Goal: Information Seeking & Learning: Check status

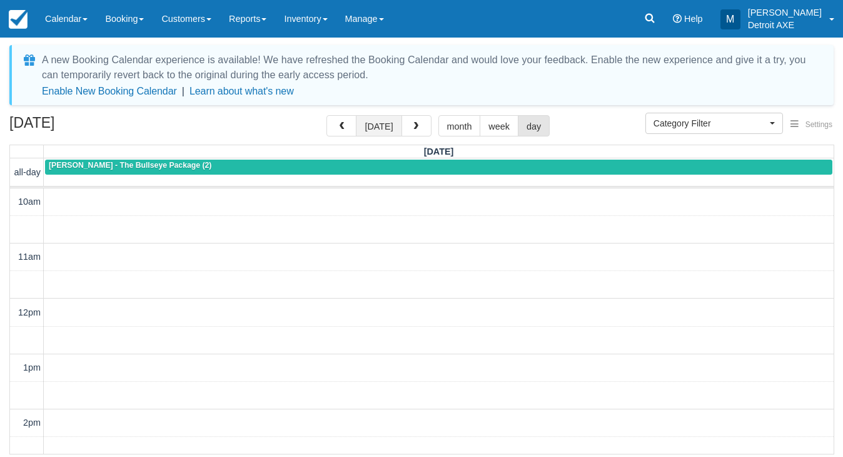
scroll to position [277, 0]
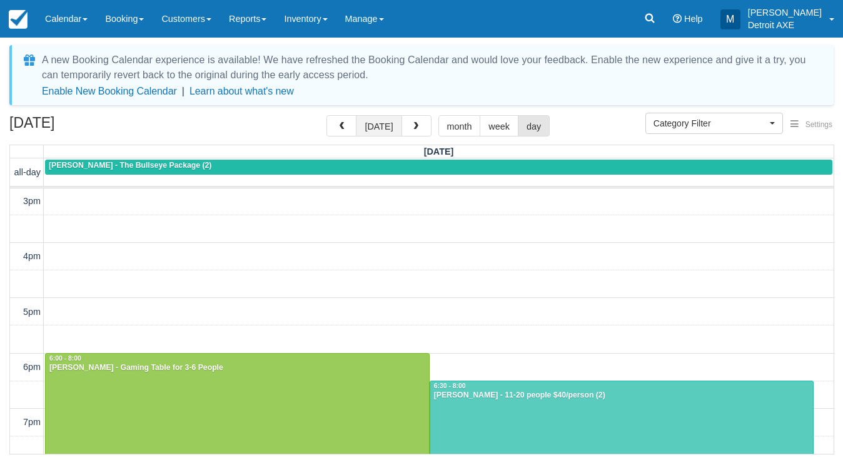
click at [381, 121] on button "today" at bounding box center [379, 125] width 46 height 21
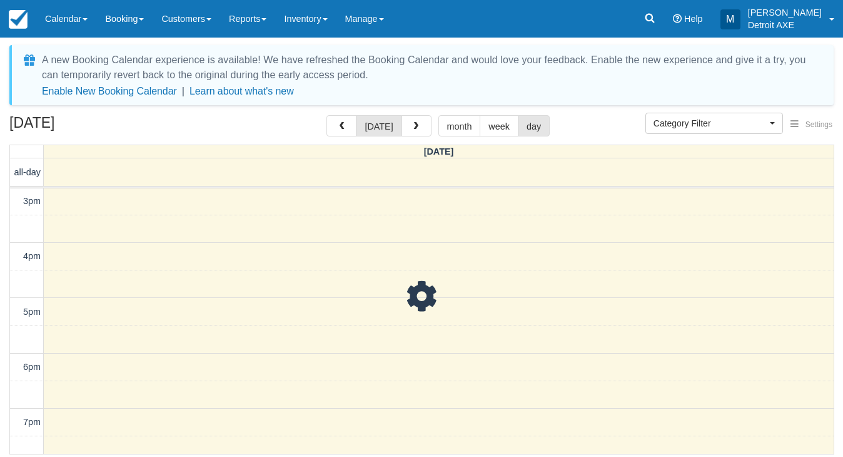
scroll to position [277, 0]
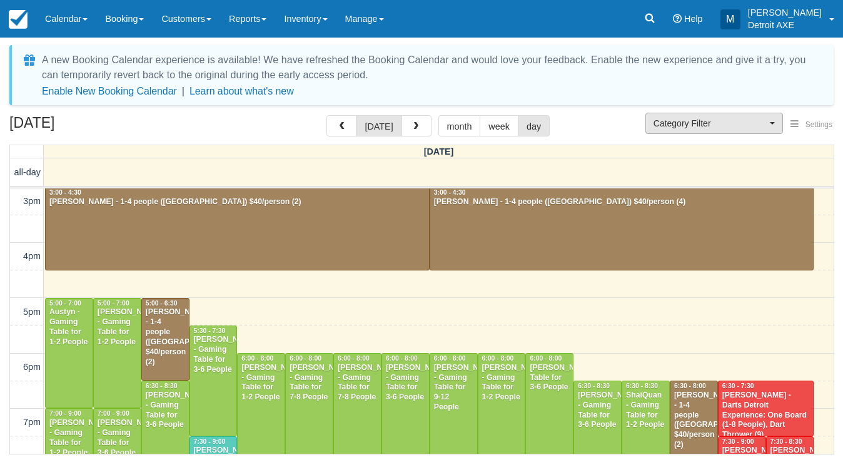
click at [682, 117] on span "Category Filter" at bounding box center [709, 123] width 113 height 13
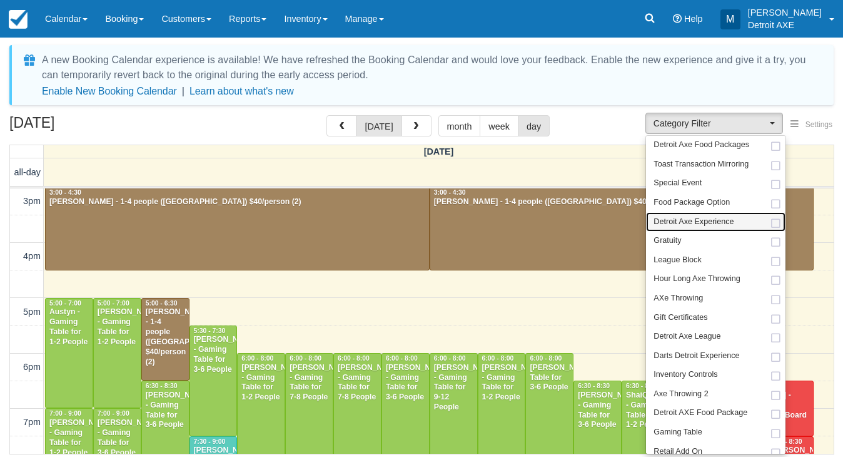
click at [661, 225] on link "Detroit Axe Experience" at bounding box center [715, 221] width 139 height 19
select select "14"
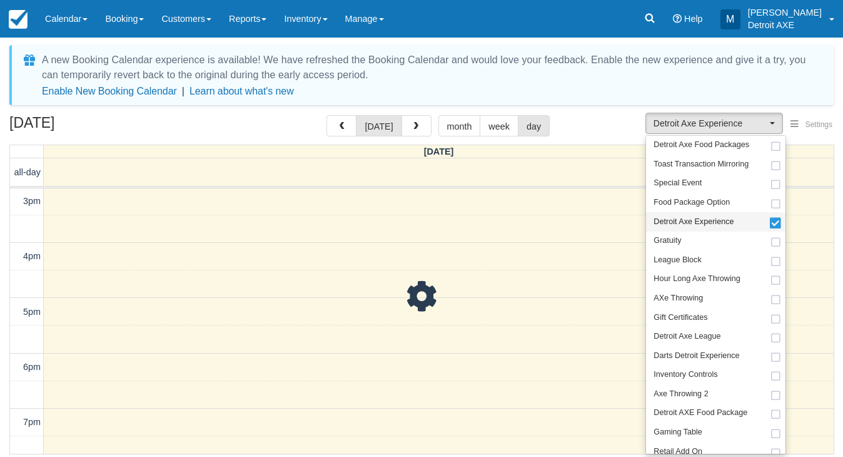
scroll to position [277, 0]
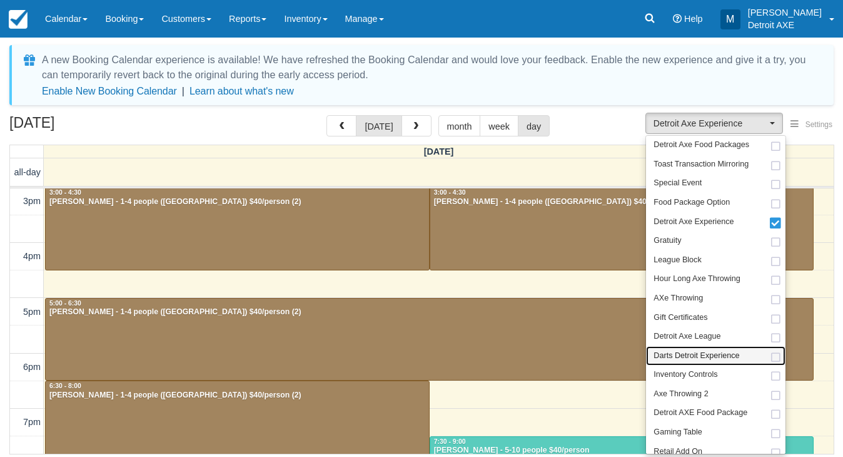
click at [686, 350] on span "Darts Detroit Experience" at bounding box center [696, 355] width 86 height 11
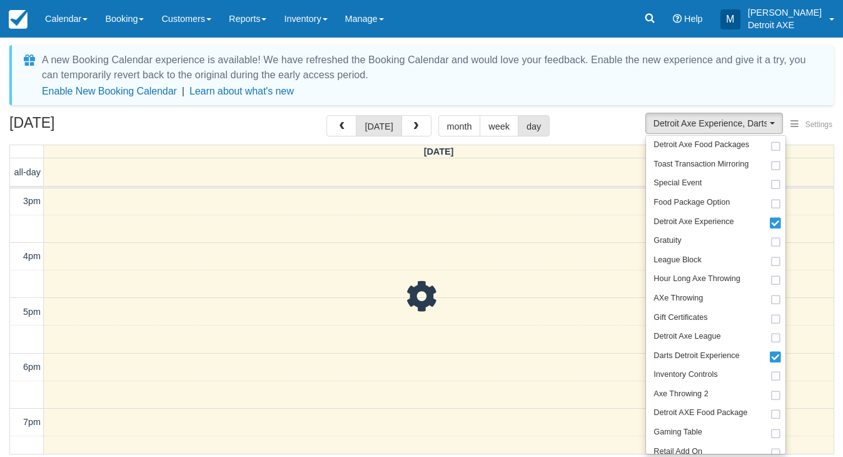
scroll to position [277, 0]
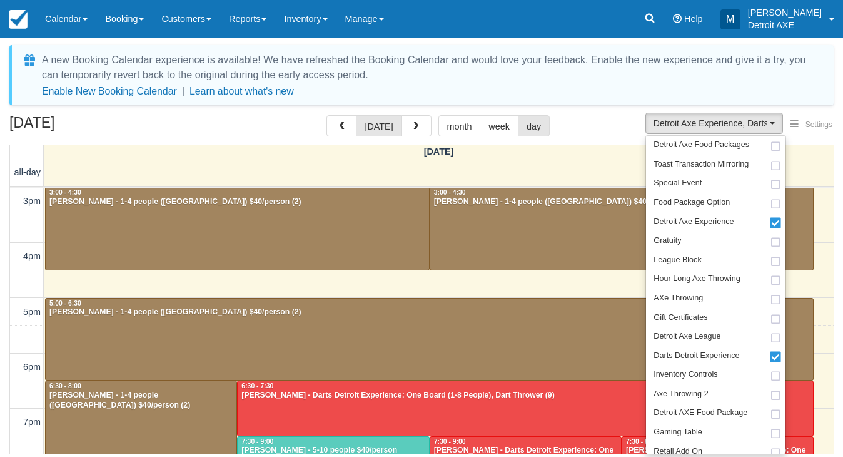
click at [597, 113] on div "A new Booking Calendar experience is available! We have refreshed the Booking C…" at bounding box center [421, 251] width 824 height 412
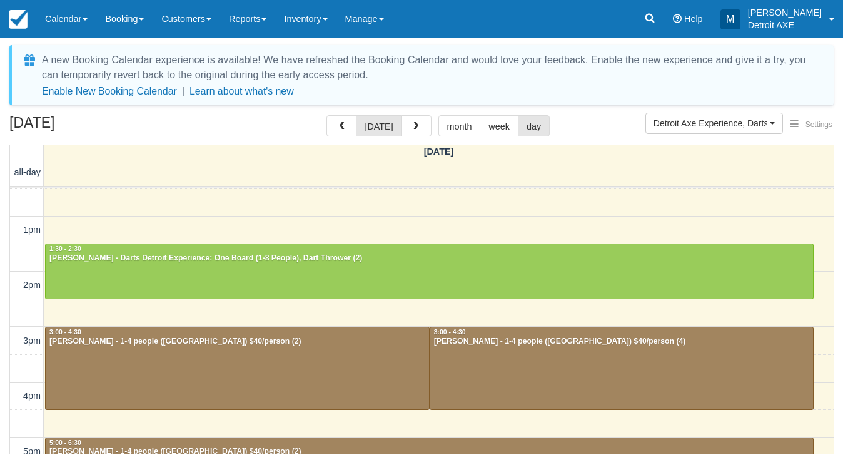
scroll to position [136, 0]
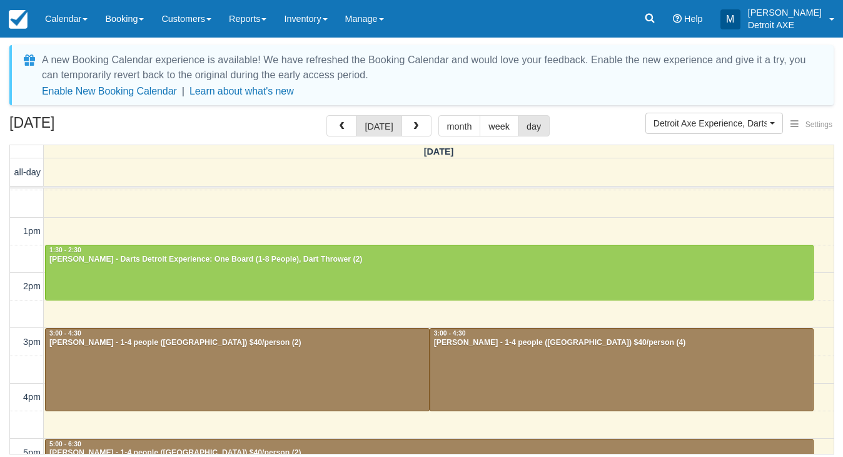
click at [455, 276] on div at bounding box center [429, 272] width 767 height 54
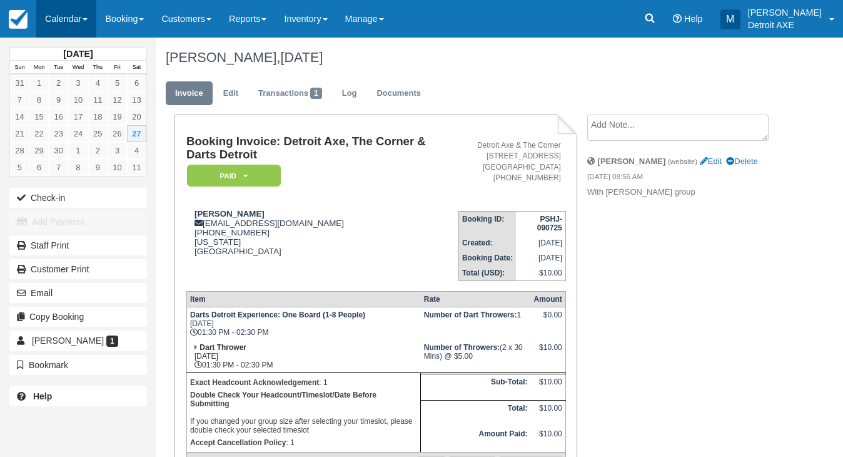
click at [63, 31] on link "Calendar" at bounding box center [66, 19] width 60 height 38
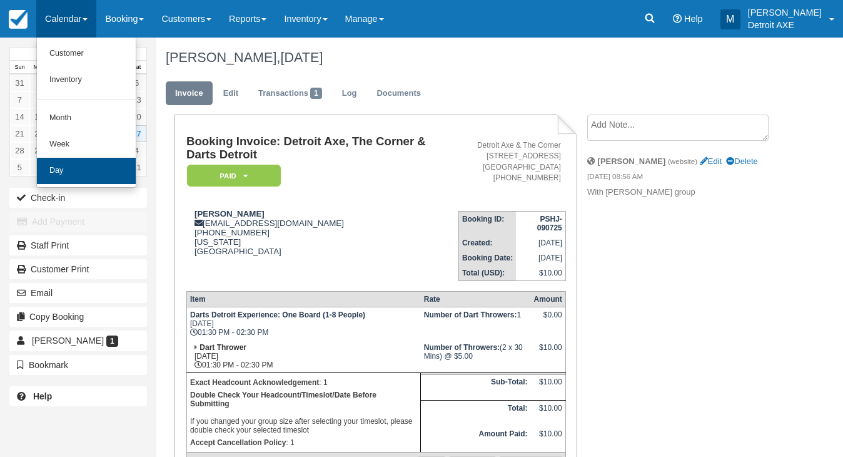
click at [83, 159] on link "Day" at bounding box center [86, 171] width 99 height 26
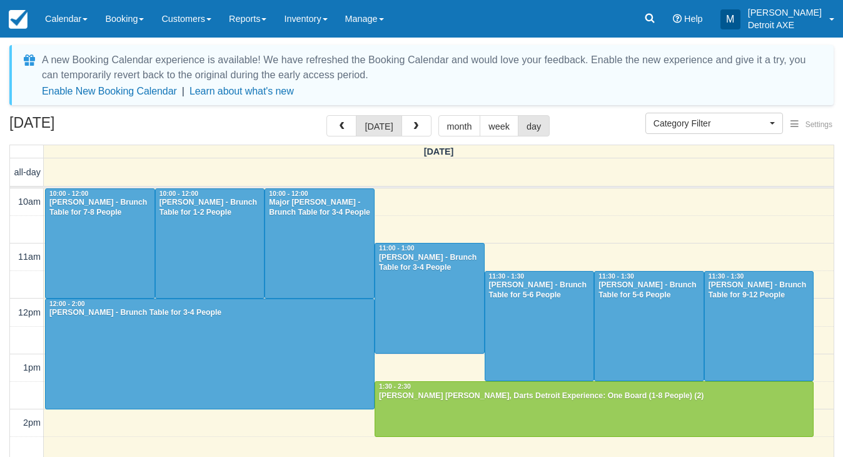
scroll to position [332, 0]
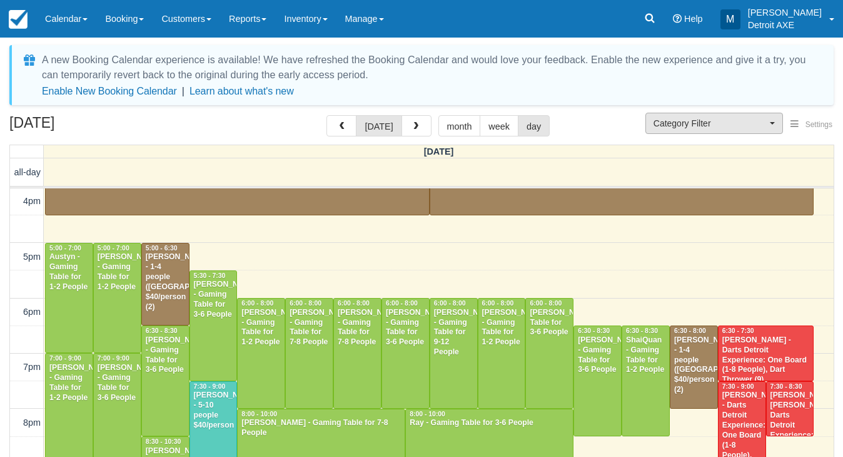
click at [713, 125] on span "Category Filter" at bounding box center [709, 123] width 113 height 13
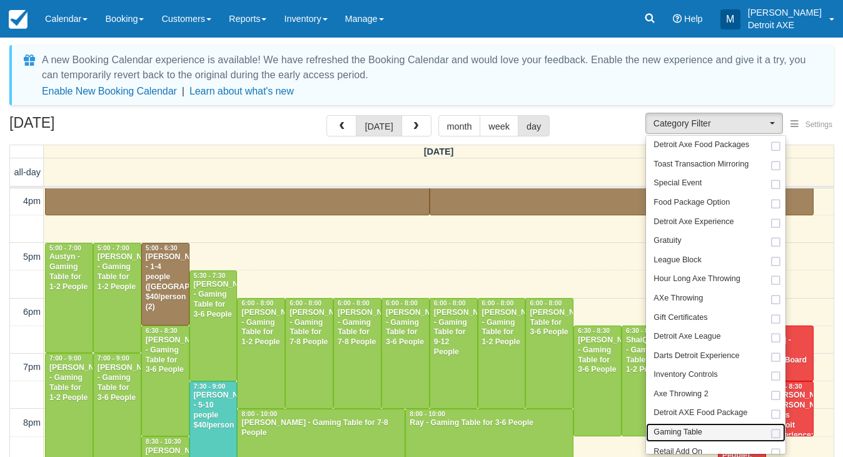
click at [667, 426] on span "Gaming Table" at bounding box center [677, 431] width 48 height 11
select select "6"
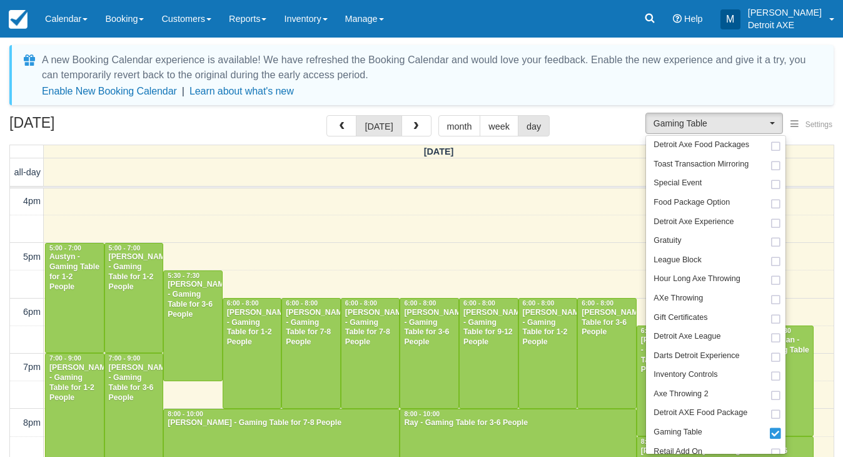
scroll to position [332, 0]
click at [582, 119] on div "September 27, 2025 today month week day" at bounding box center [421, 128] width 824 height 27
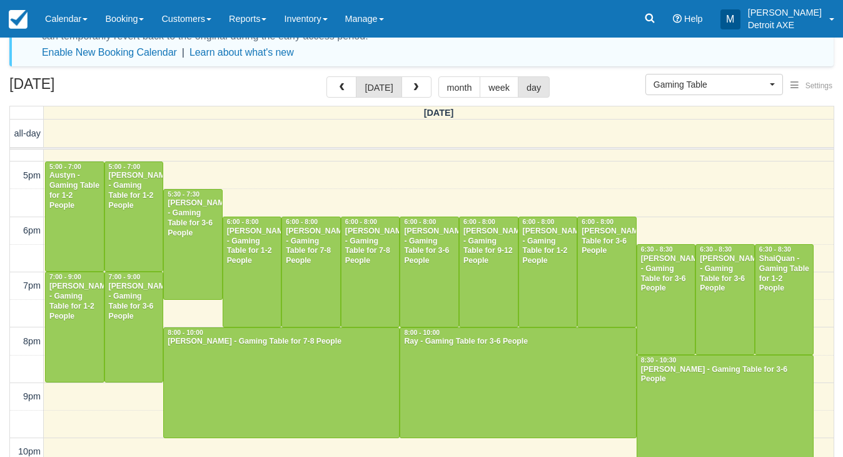
scroll to position [376, 0]
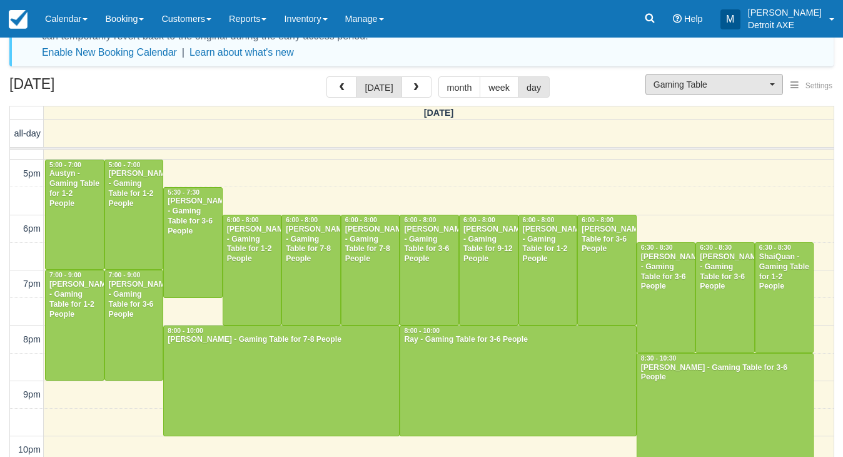
click at [689, 86] on span "Gaming Table" at bounding box center [709, 84] width 113 height 13
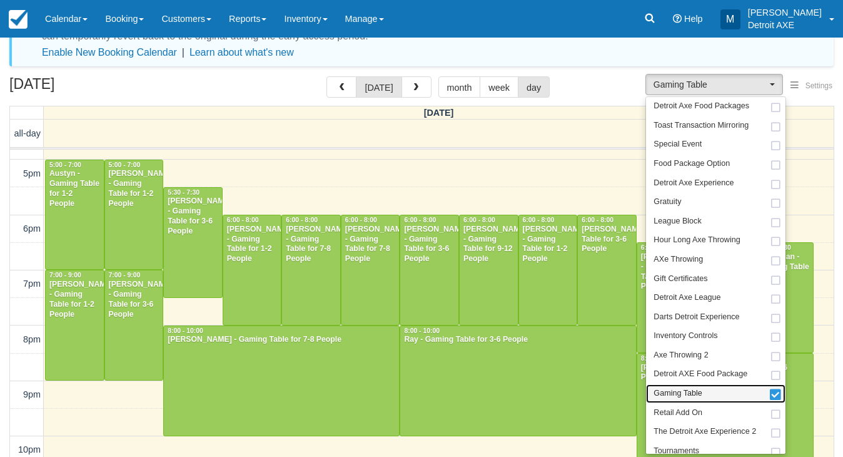
click at [676, 388] on span "Gaming Table" at bounding box center [677, 393] width 48 height 11
select select
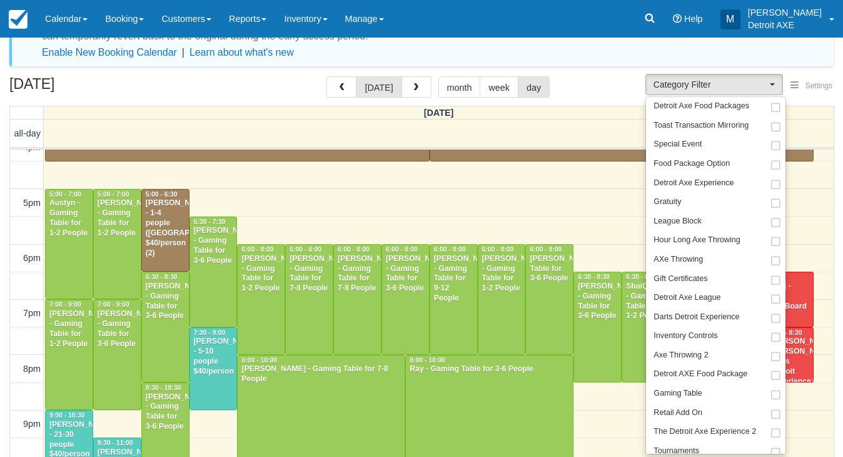
scroll to position [348, 0]
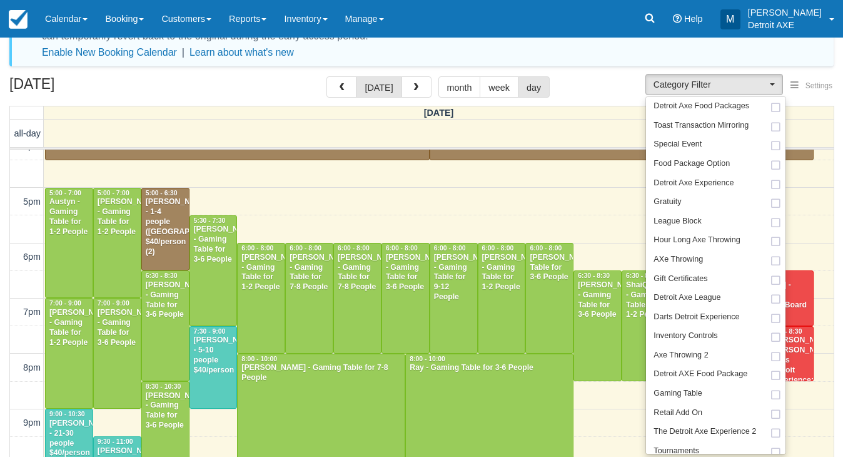
click at [326, 280] on div "Jenny Giordano - Gaming Table for 7-8 People" at bounding box center [309, 273] width 41 height 40
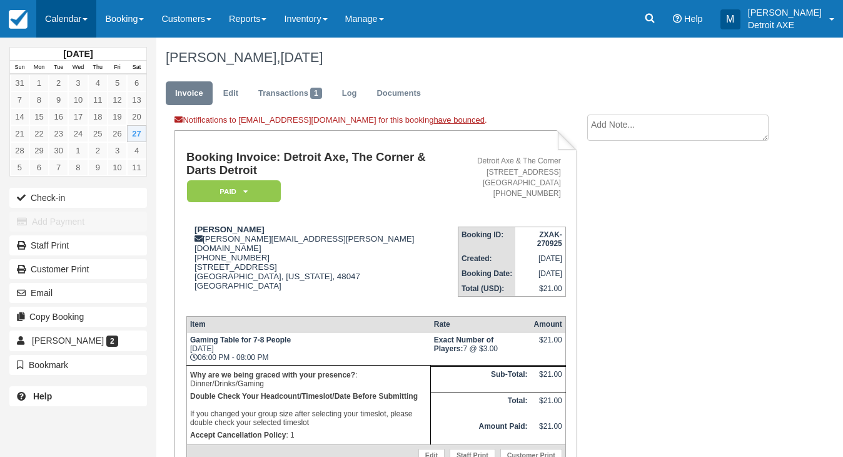
click at [91, 15] on link "Calendar" at bounding box center [66, 19] width 60 height 38
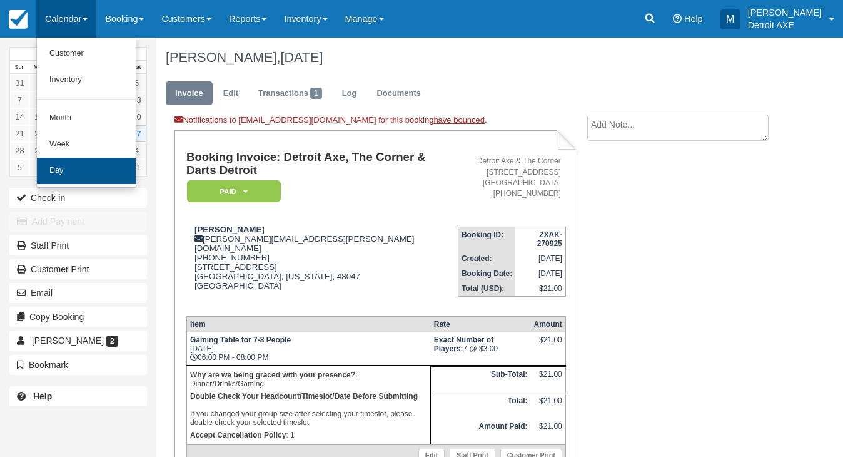
click at [124, 168] on link "Day" at bounding box center [86, 171] width 99 height 26
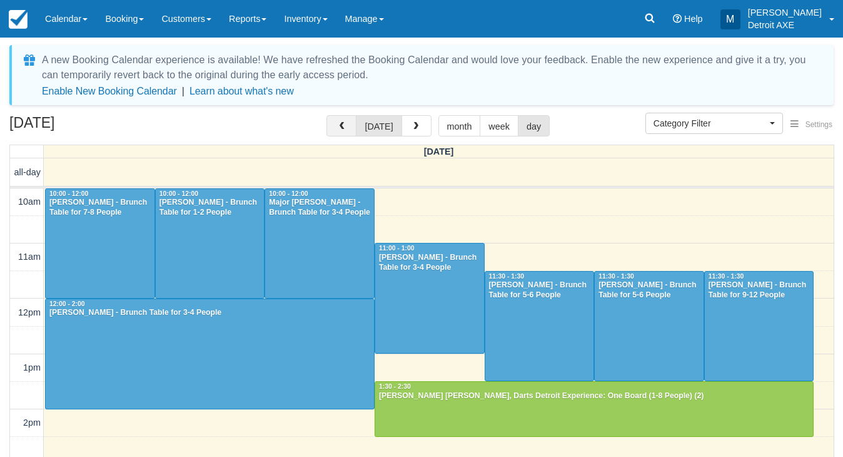
scroll to position [388, 0]
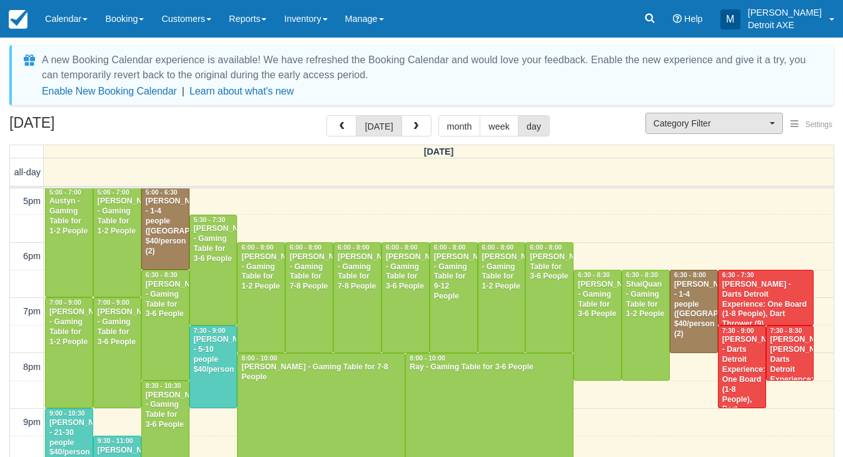
click at [735, 116] on button "Category Filter" at bounding box center [714, 123] width 138 height 21
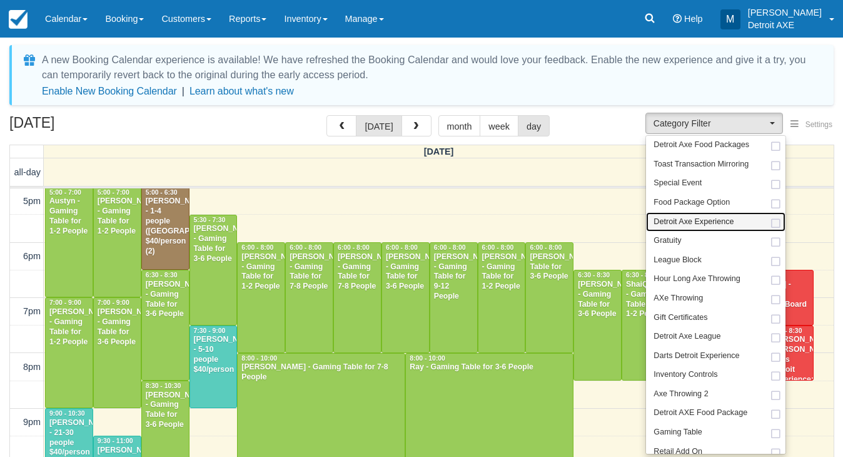
click at [727, 217] on span "Detroit Axe Experience" at bounding box center [693, 221] width 80 height 11
select select "14"
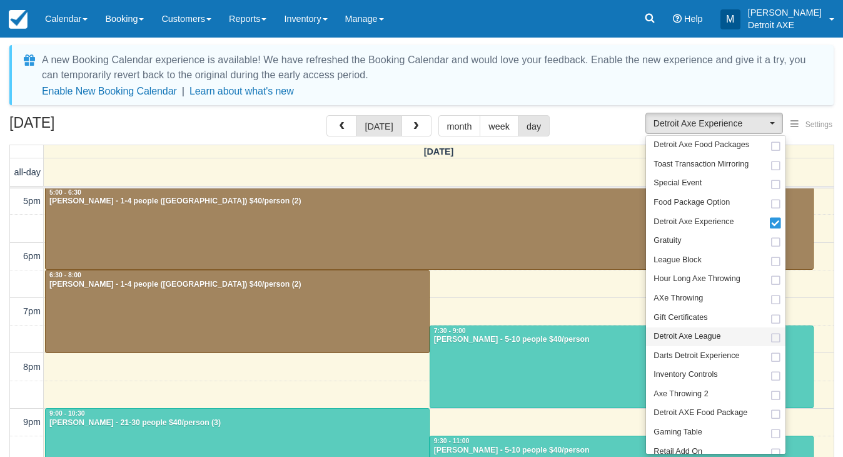
scroll to position [388, 0]
click at [712, 355] on link "Darts Detroit Experience" at bounding box center [715, 355] width 139 height 19
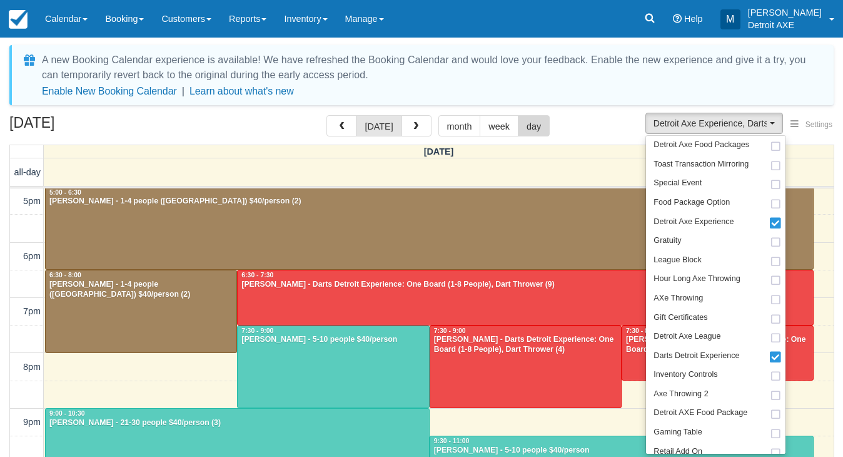
scroll to position [388, 0]
click at [211, 300] on div at bounding box center [141, 311] width 191 height 82
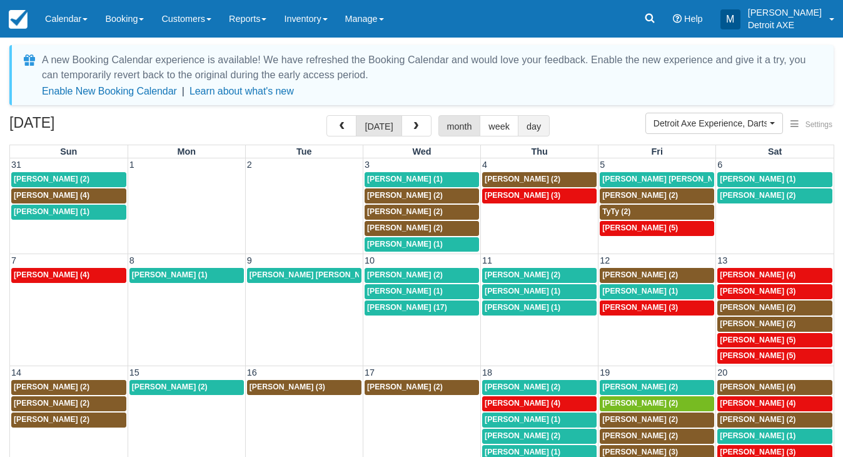
click at [523, 134] on button "day" at bounding box center [534, 125] width 32 height 21
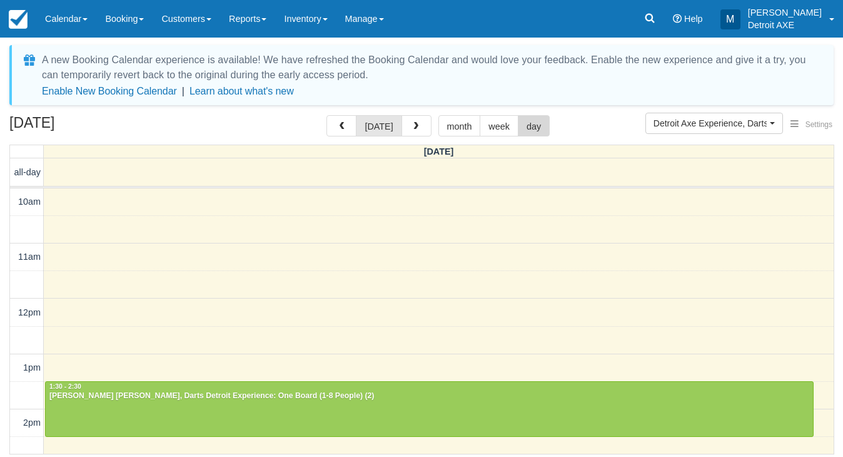
scroll to position [388, 0]
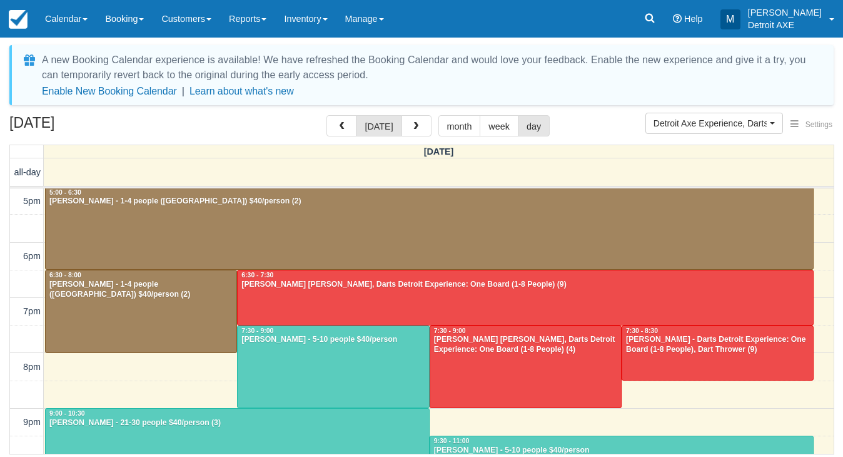
click at [273, 240] on div at bounding box center [429, 229] width 767 height 82
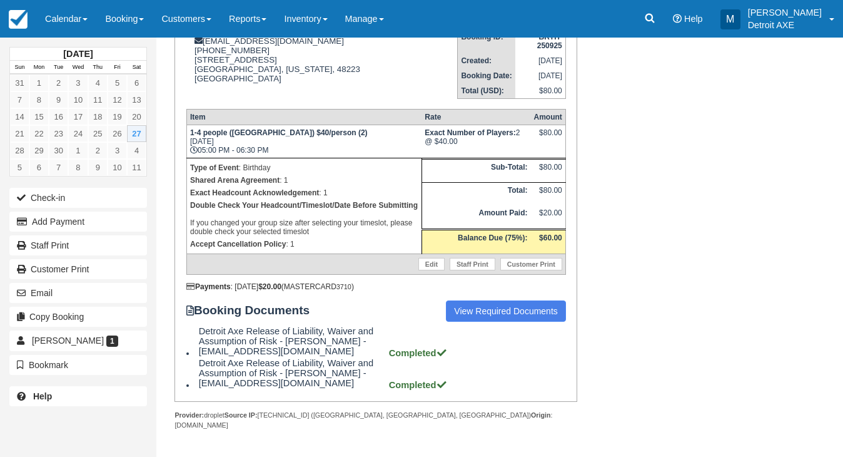
scroll to position [183, 0]
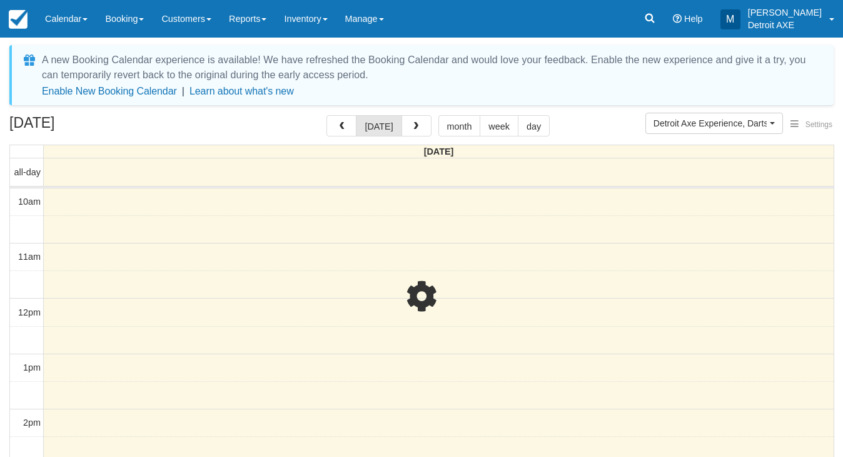
scroll to position [388, 0]
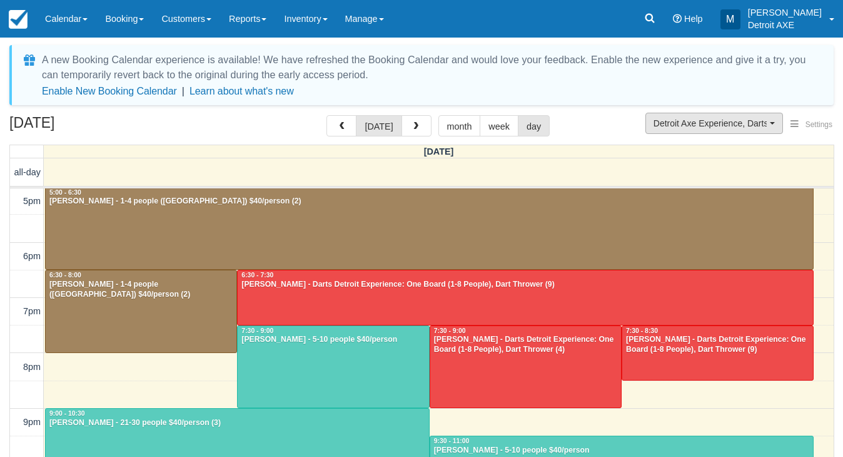
click at [706, 118] on span "Detroit Axe Experience, Darts Detroit Experience" at bounding box center [709, 123] width 113 height 13
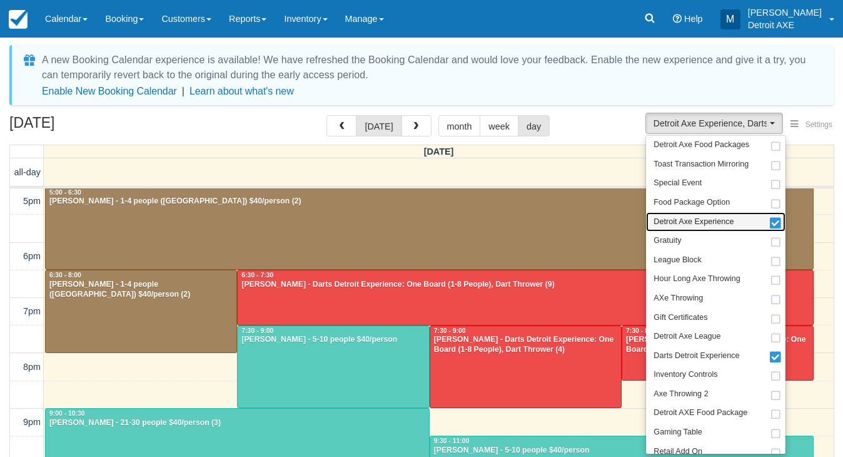
click at [685, 223] on span "Detroit Axe Experience" at bounding box center [693, 221] width 80 height 11
select select "52"
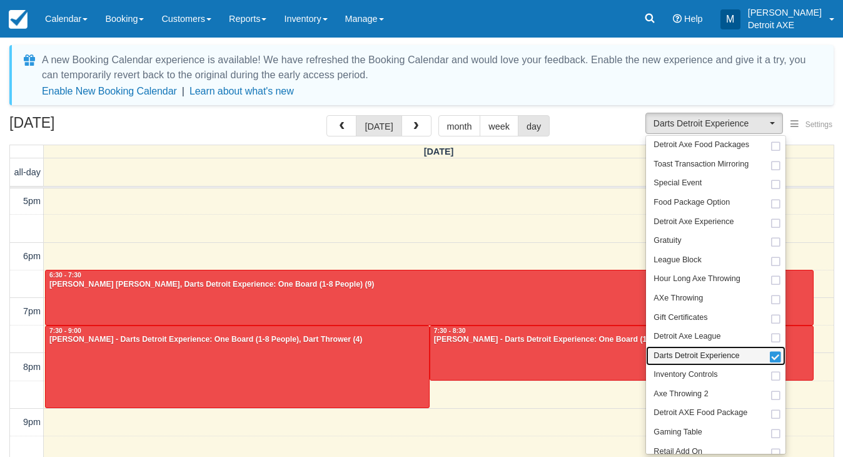
click at [692, 350] on span "Darts Detroit Experience" at bounding box center [696, 355] width 86 height 11
select select
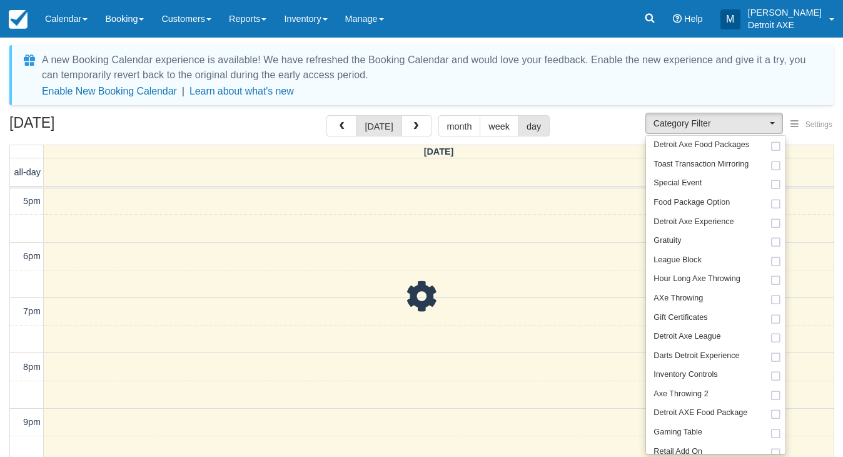
scroll to position [388, 0]
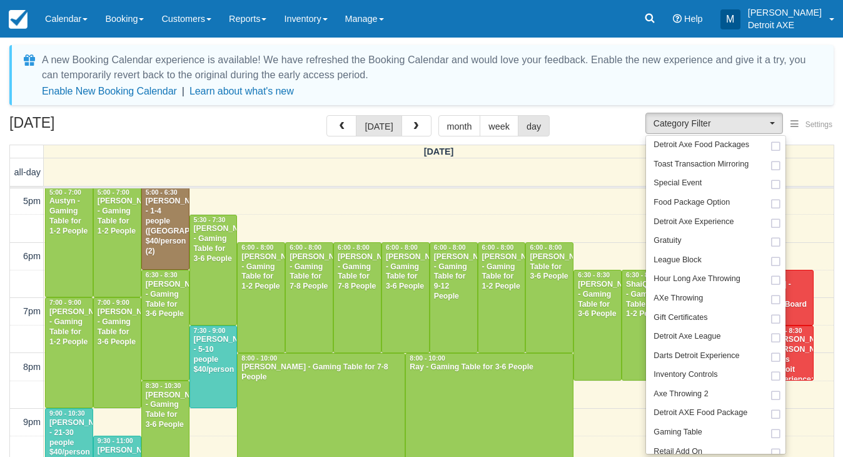
click at [596, 120] on div "September 27, 2025 today month week day" at bounding box center [421, 128] width 824 height 27
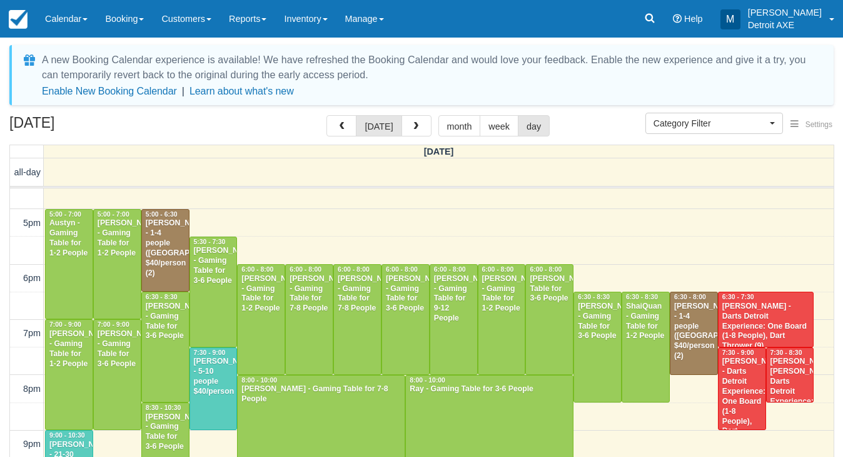
scroll to position [393, 0]
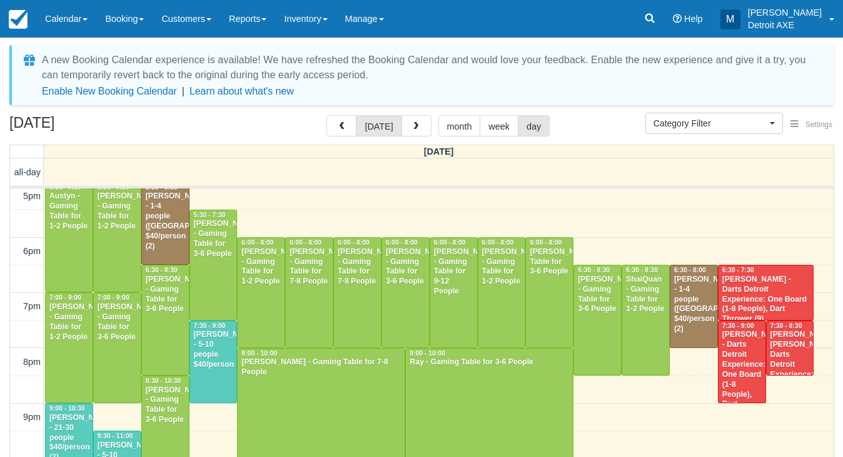
click at [770, 298] on div "Amy Zauel - Darts Detroit Experience: One Board (1-8 People), Dart Thrower (9)" at bounding box center [766, 299] width 89 height 49
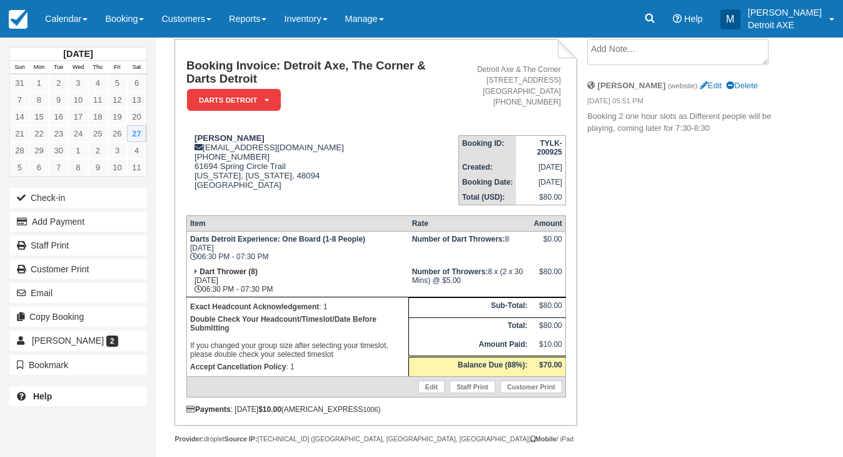
scroll to position [76, 0]
click at [89, 23] on link "Calendar" at bounding box center [66, 19] width 60 height 38
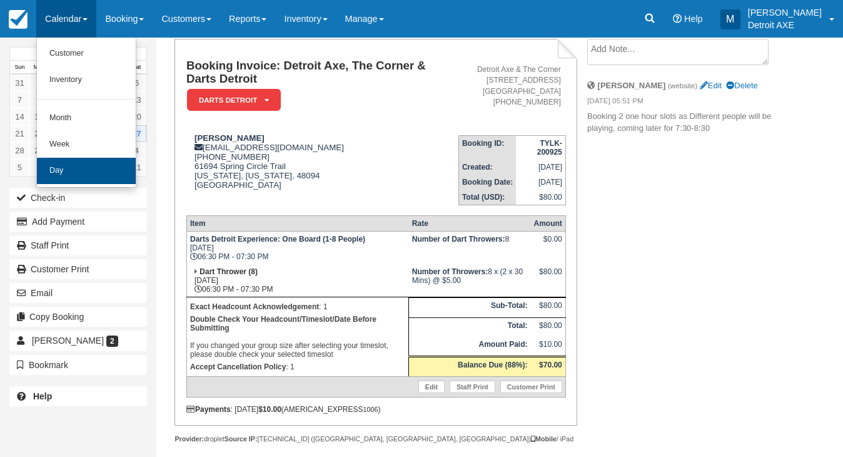
click at [124, 165] on link "Day" at bounding box center [86, 171] width 99 height 26
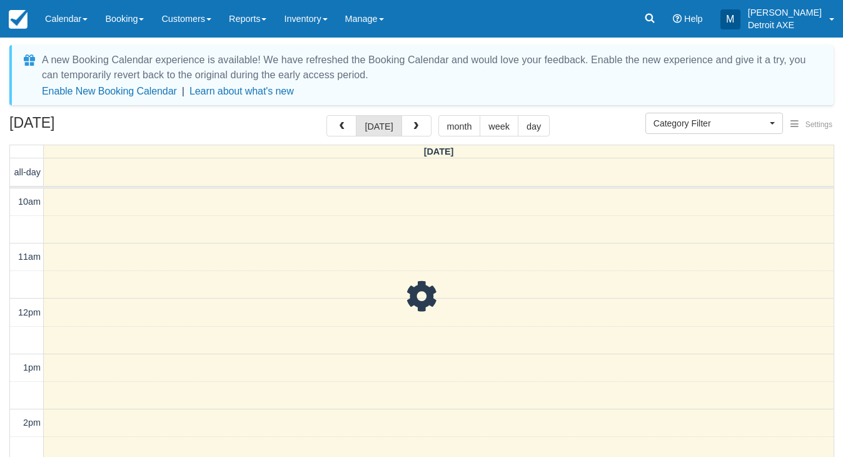
select select
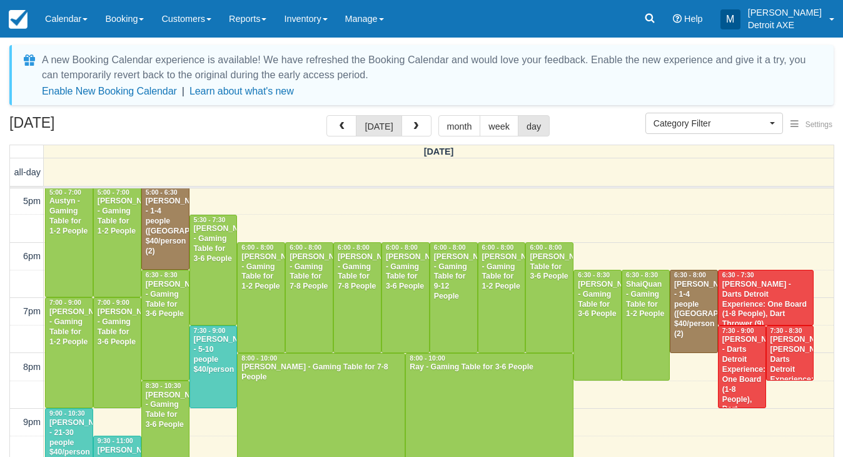
click at [303, 289] on div "[PERSON_NAME] - Gaming Table for 7-8 People" at bounding box center [309, 272] width 41 height 40
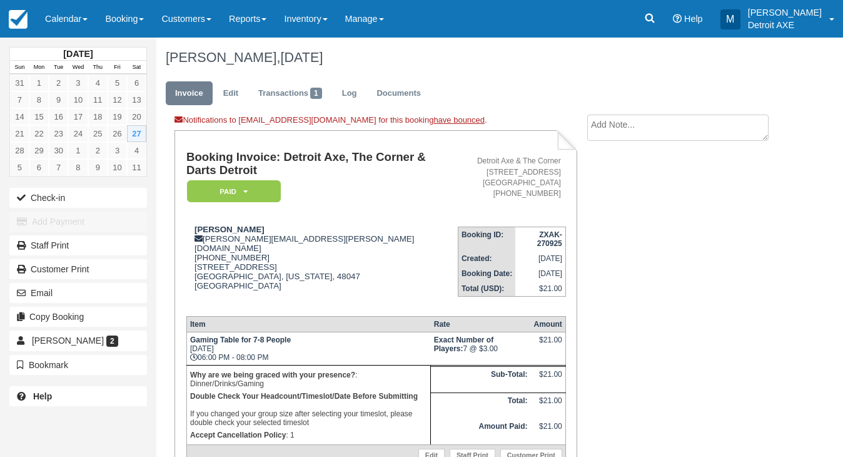
click at [518, 57] on h1 "Jenny Giordano, September 27 2025" at bounding box center [472, 57] width 613 height 15
click at [48, 16] on link "Calendar" at bounding box center [66, 19] width 60 height 38
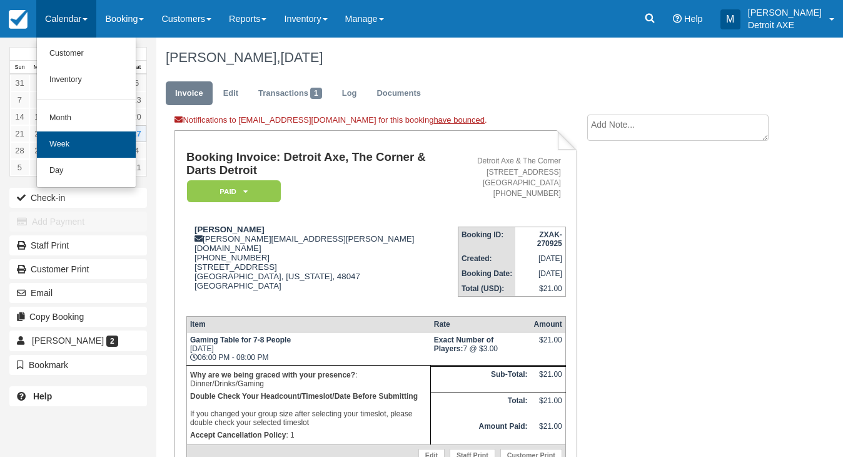
click at [93, 154] on link "Week" at bounding box center [86, 144] width 99 height 26
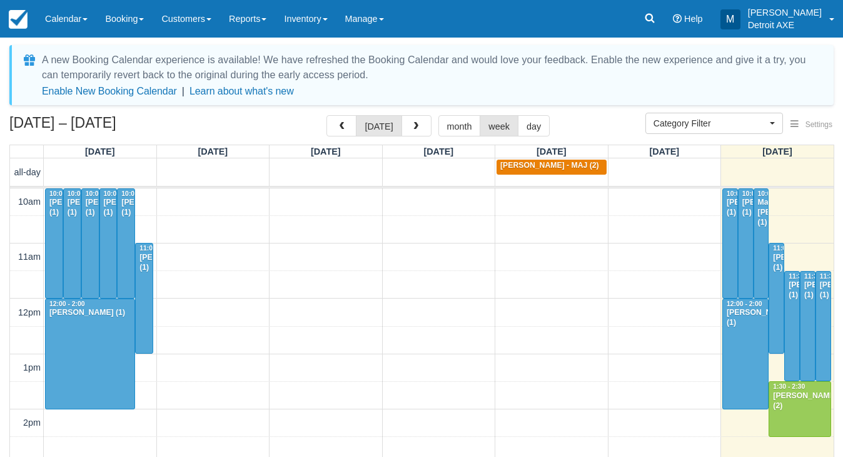
select select
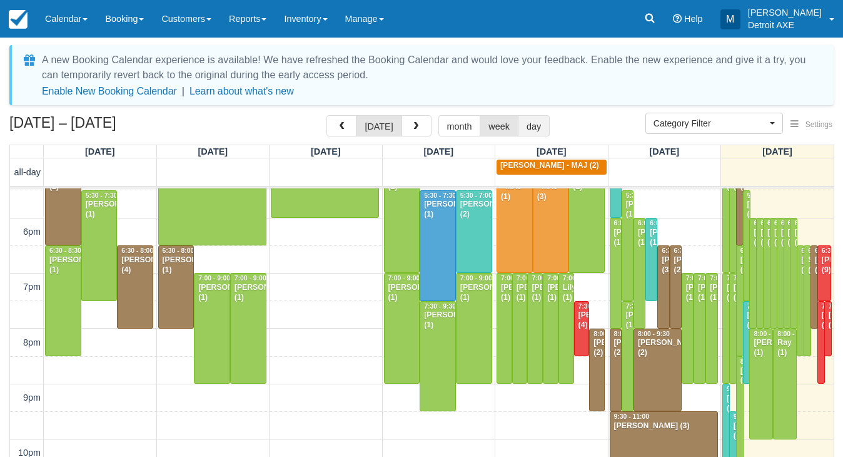
click at [535, 123] on button "day" at bounding box center [534, 125] width 32 height 21
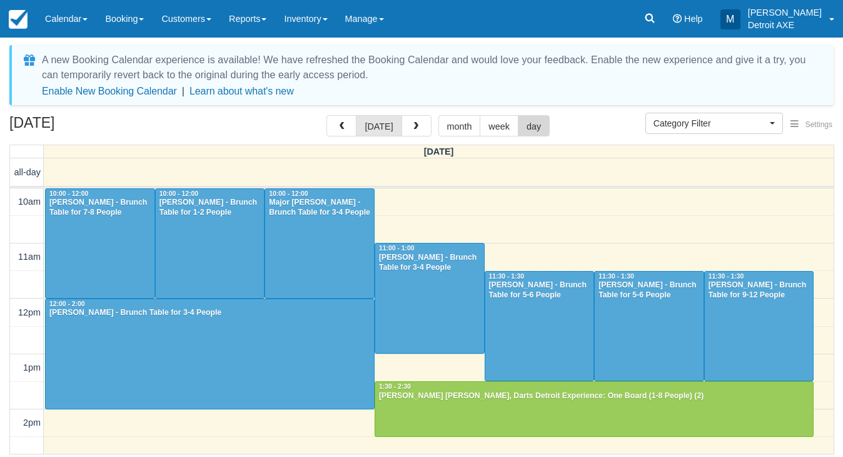
scroll to position [443, 0]
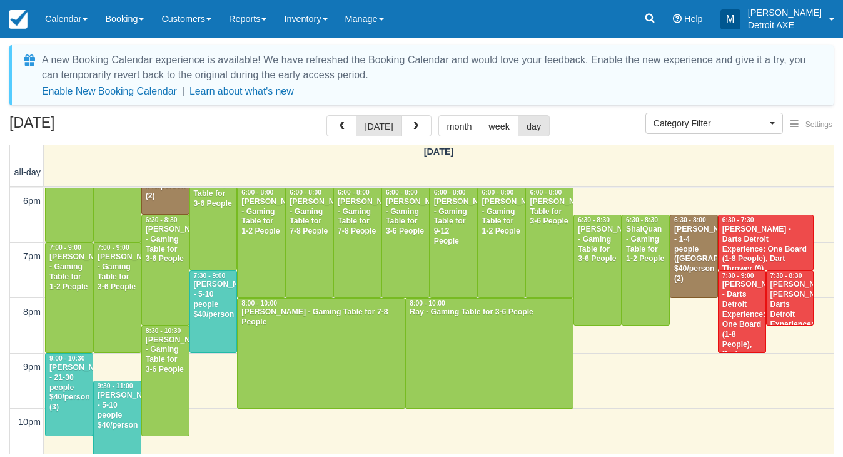
click at [742, 232] on div "Amy Zauel - Darts Detroit Experience: One Board (1-8 People), Dart Thrower (9)" at bounding box center [766, 248] width 89 height 49
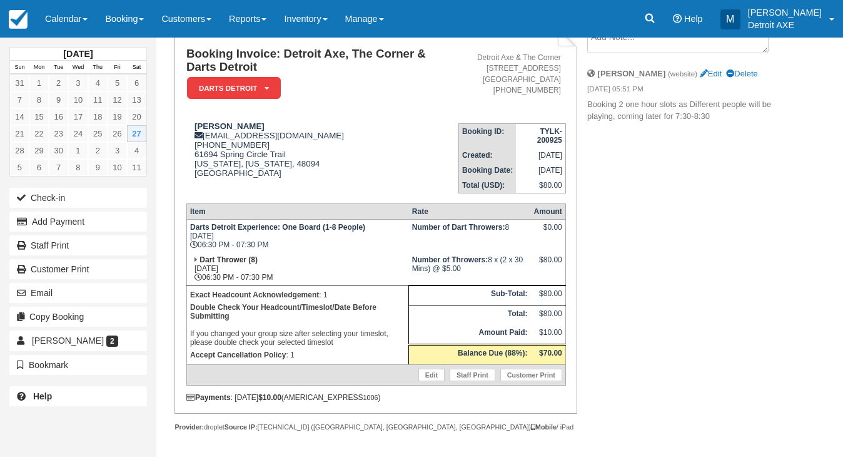
scroll to position [99, 0]
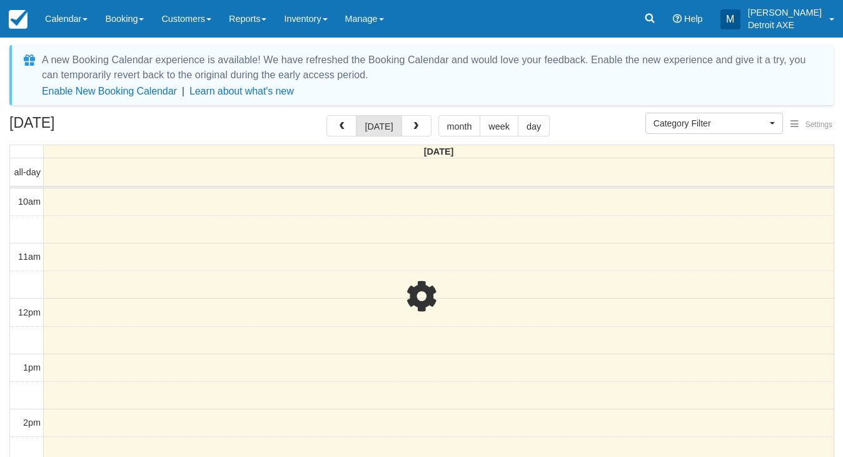
select select
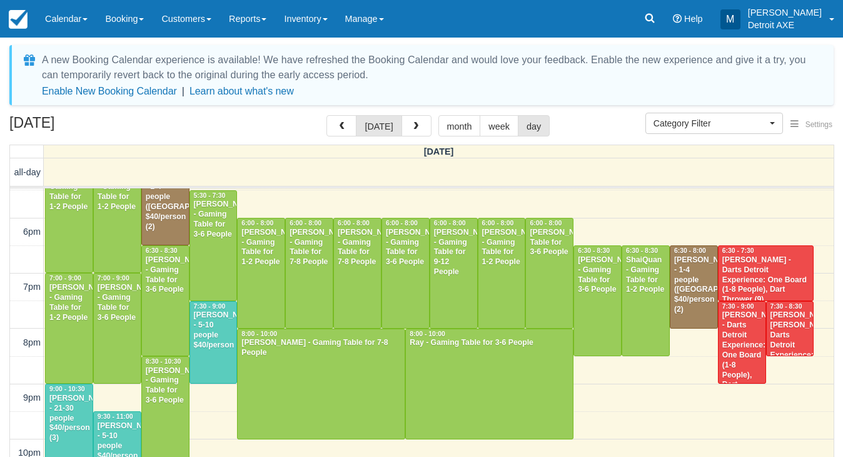
click at [798, 322] on div "Amy Zauel - Dart Thrower, Darts Detroit Experience: One Board (1-8 People) (9)" at bounding box center [790, 349] width 41 height 79
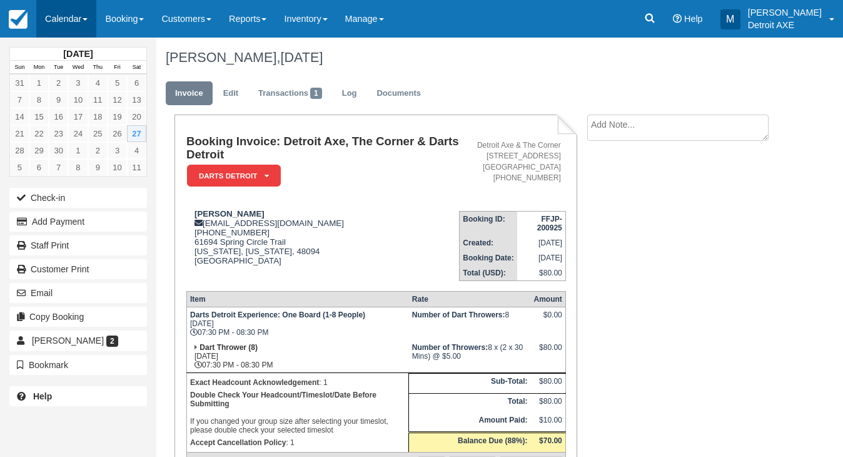
click at [71, 13] on link "Calendar" at bounding box center [66, 19] width 60 height 38
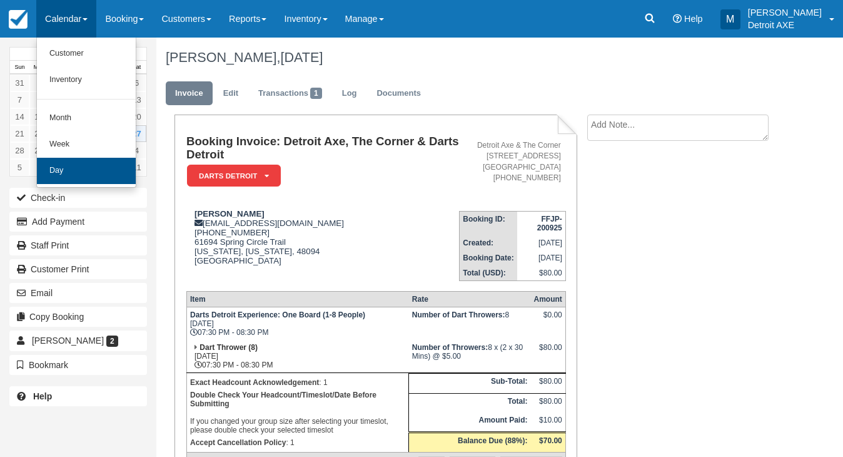
click at [108, 162] on link "Day" at bounding box center [86, 171] width 99 height 26
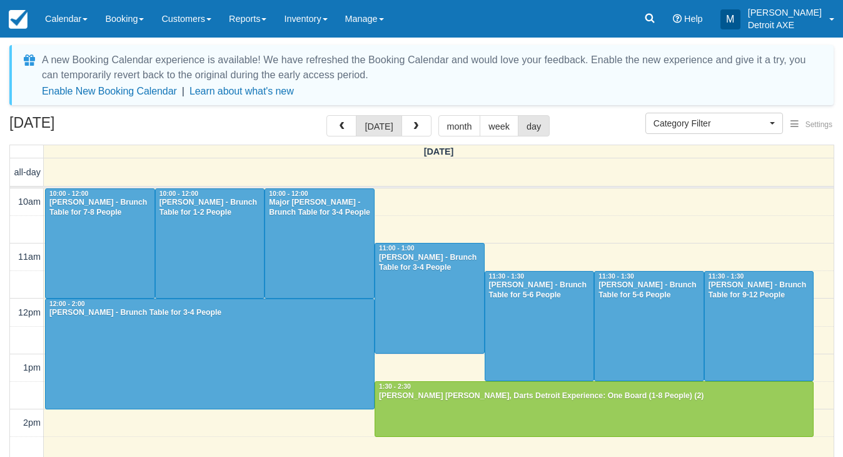
select select
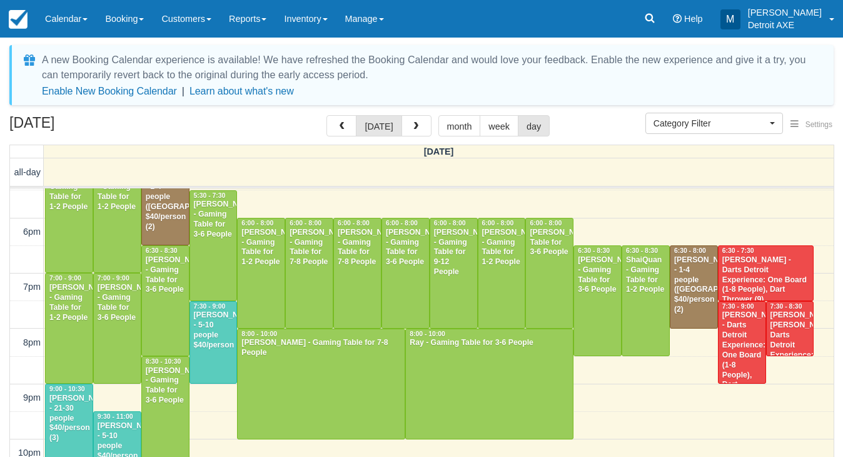
click at [693, 278] on div "[PERSON_NAME] - 1-4 people ([GEOGRAPHIC_DATA]) $40/person (2)" at bounding box center [693, 284] width 41 height 59
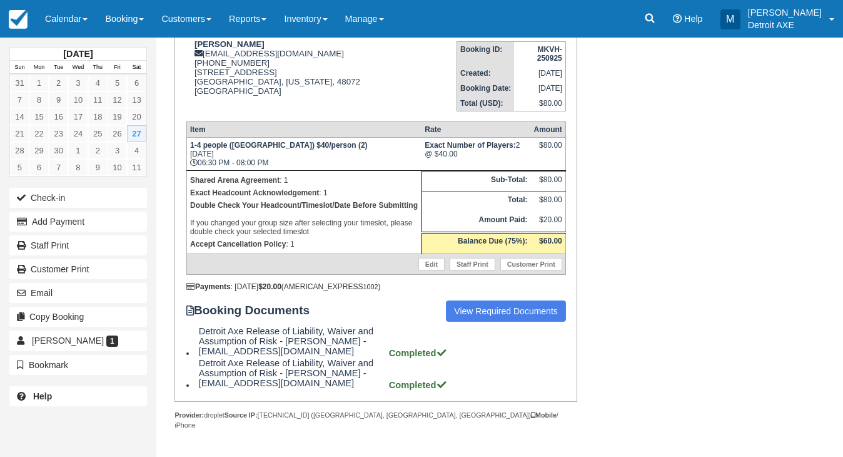
scroll to position [169, 0]
click at [79, 18] on link "Calendar" at bounding box center [66, 19] width 60 height 38
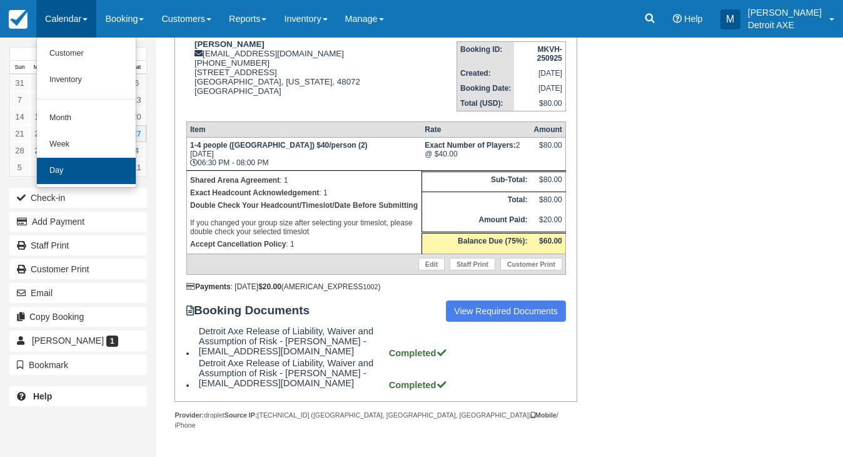
click at [95, 164] on link "Day" at bounding box center [86, 171] width 99 height 26
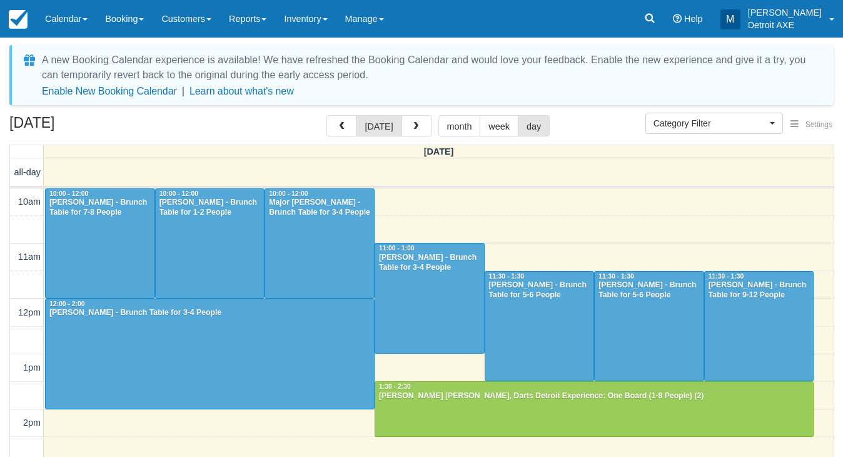
select select
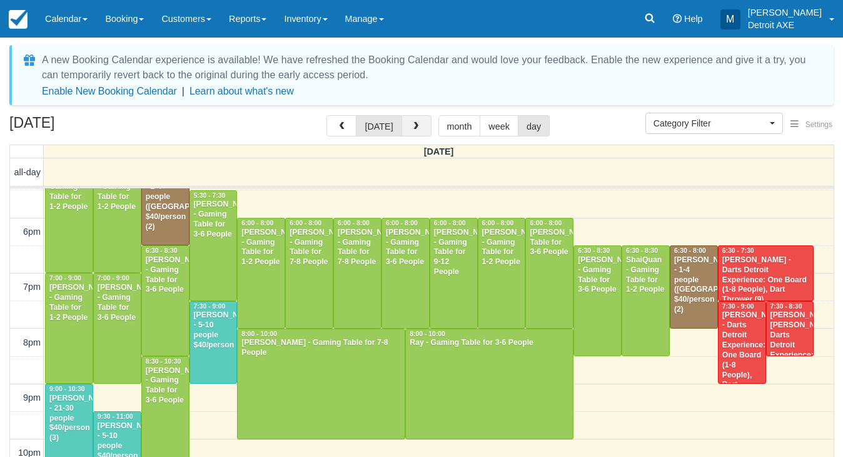
click at [424, 126] on button "button" at bounding box center [416, 125] width 30 height 21
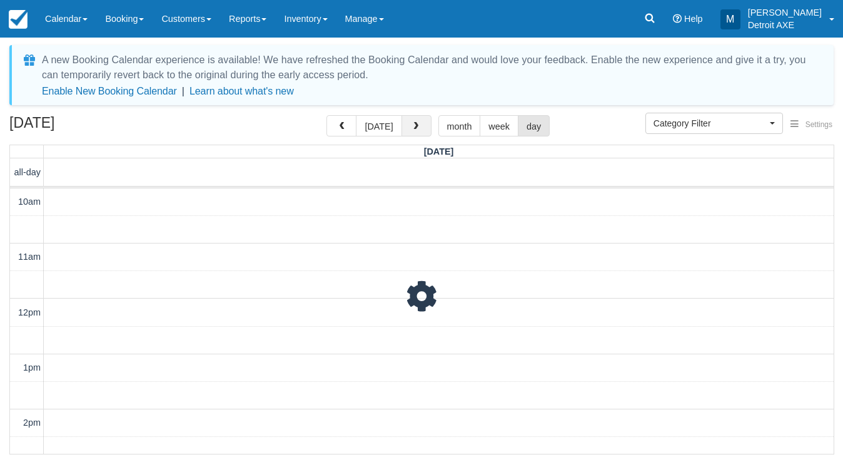
scroll to position [443, 0]
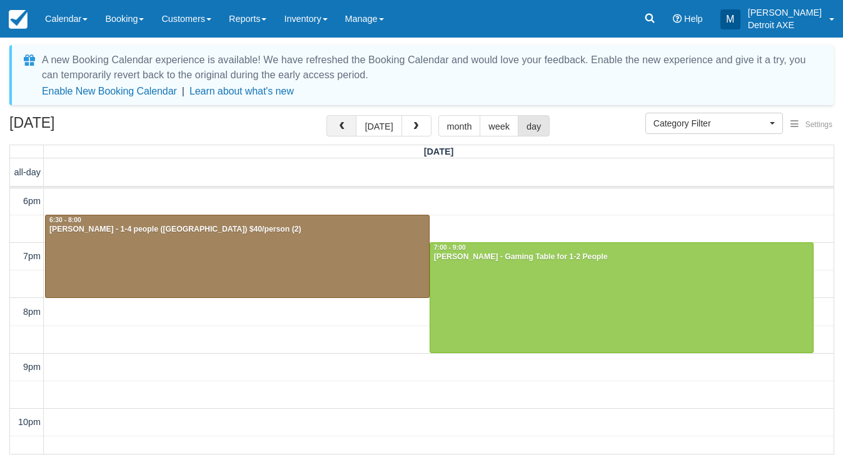
click at [338, 129] on button "button" at bounding box center [341, 125] width 30 height 21
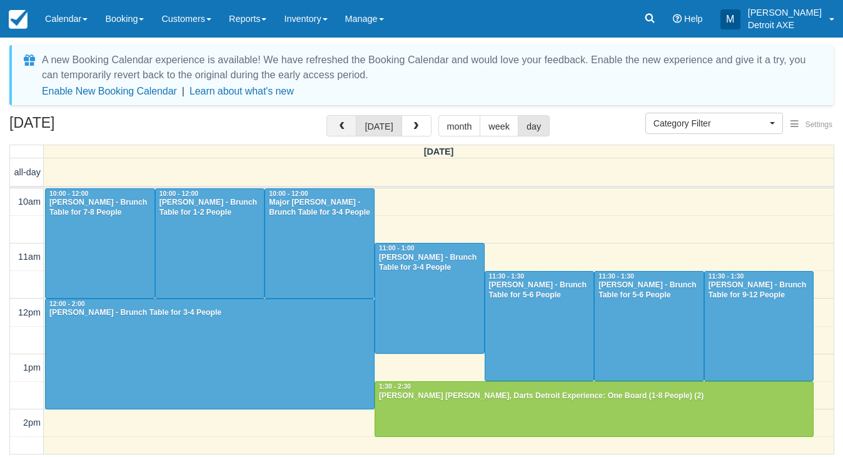
scroll to position [443, 0]
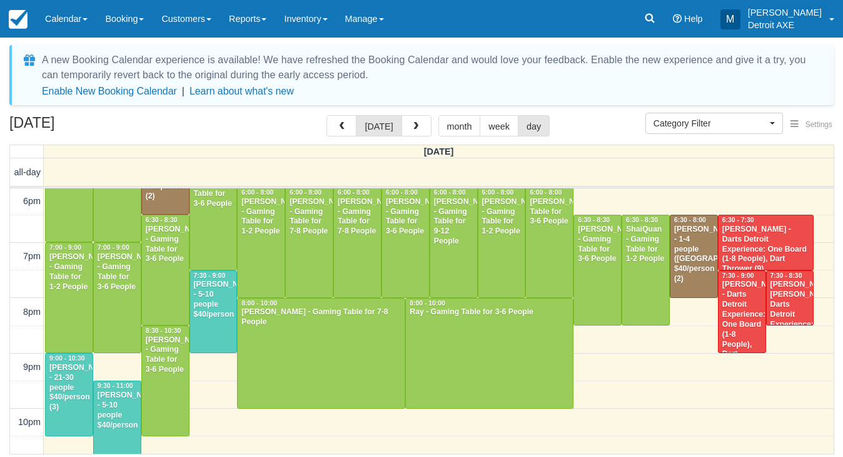
click at [121, 305] on div at bounding box center [117, 297] width 47 height 109
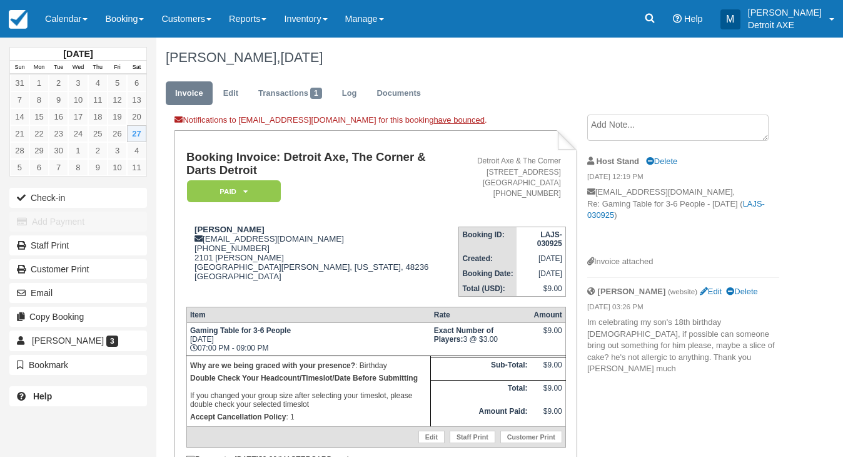
click at [495, 94] on ul "Invoice Edit Transactions 1 Log Documents" at bounding box center [472, 97] width 613 height 38
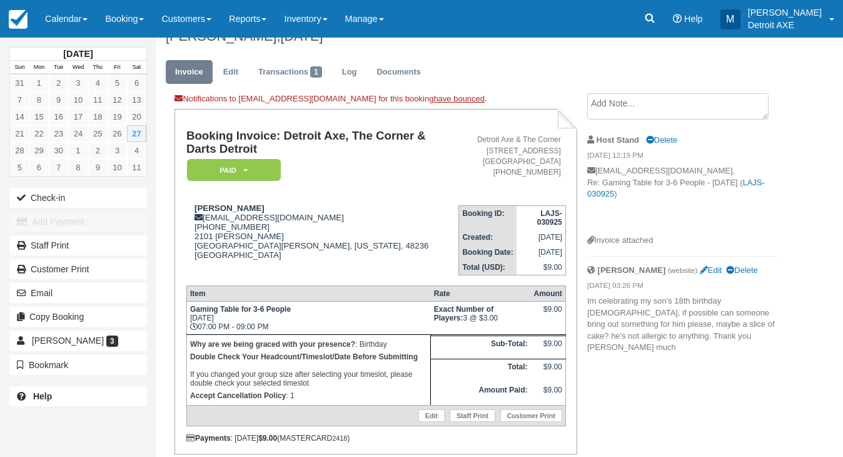
scroll to position [28, 0]
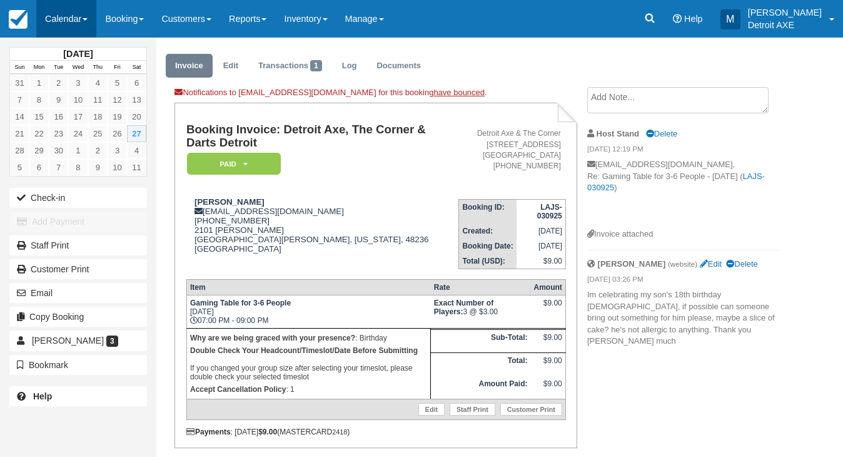
click at [58, 18] on link "Calendar" at bounding box center [66, 19] width 60 height 38
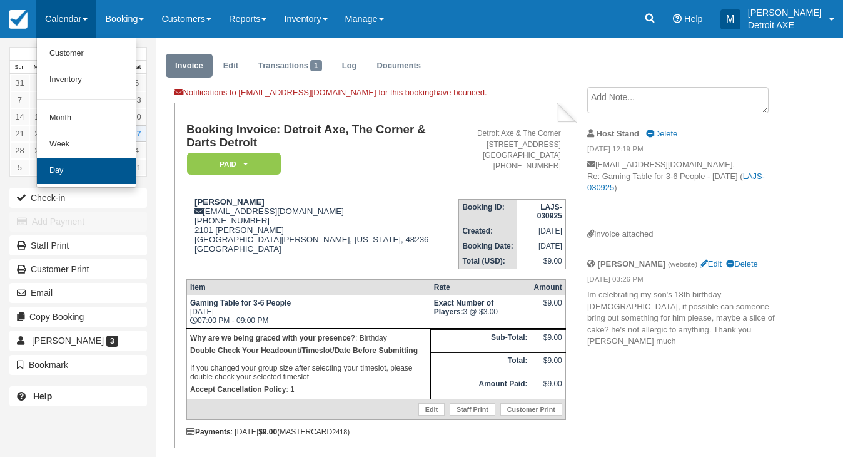
click at [81, 164] on link "Day" at bounding box center [86, 171] width 99 height 26
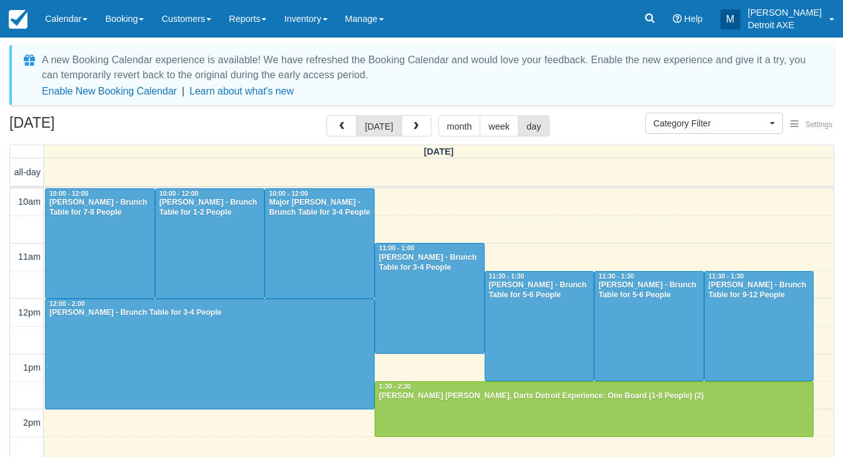
select select
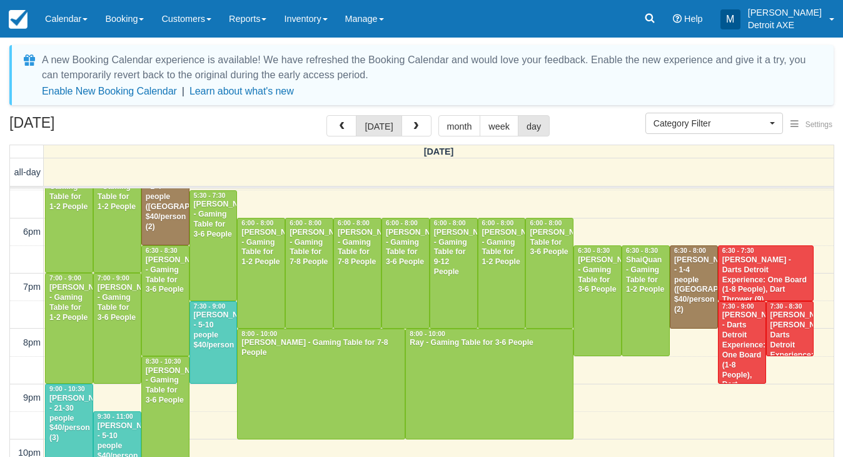
click at [198, 334] on div "[PERSON_NAME] - 5-10 people $40/person" at bounding box center [213, 330] width 41 height 40
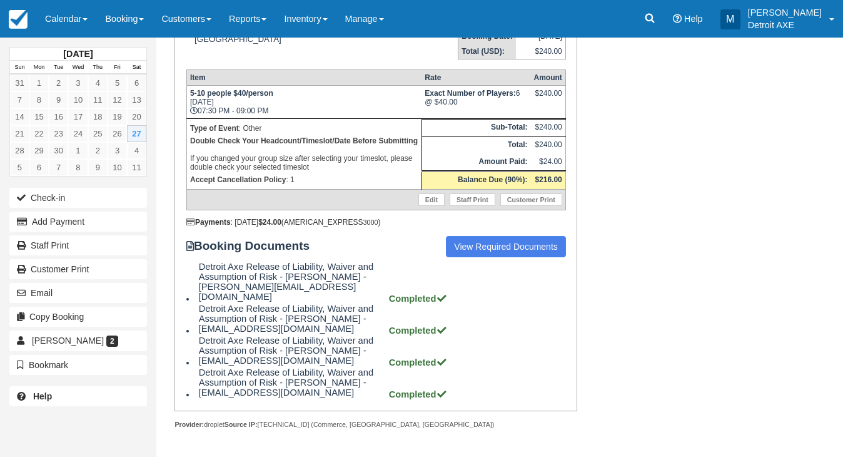
scroll to position [224, 0]
click at [78, 11] on link "Calendar" at bounding box center [66, 19] width 60 height 38
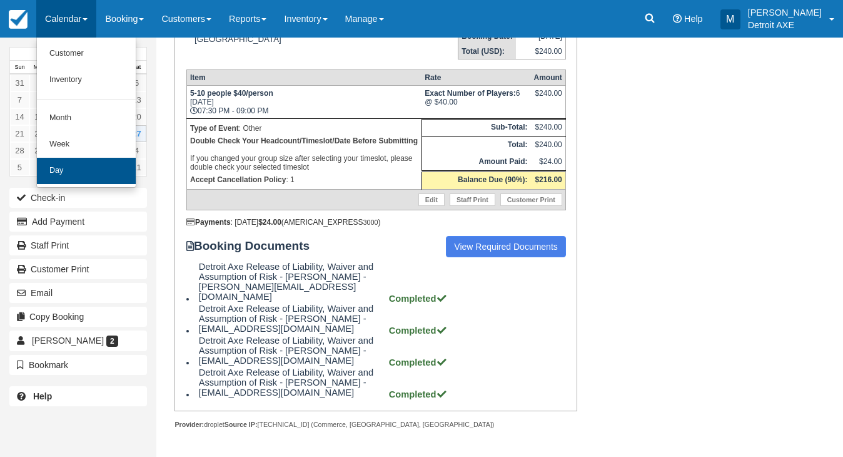
click at [89, 174] on link "Day" at bounding box center [86, 171] width 99 height 26
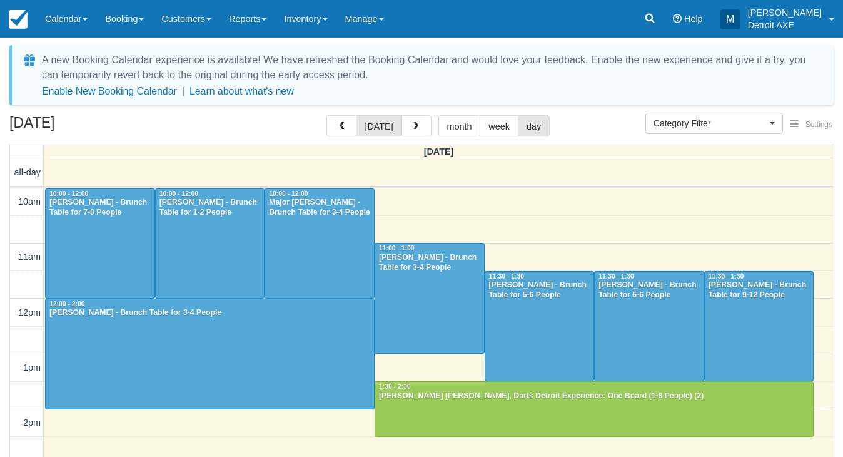
select select
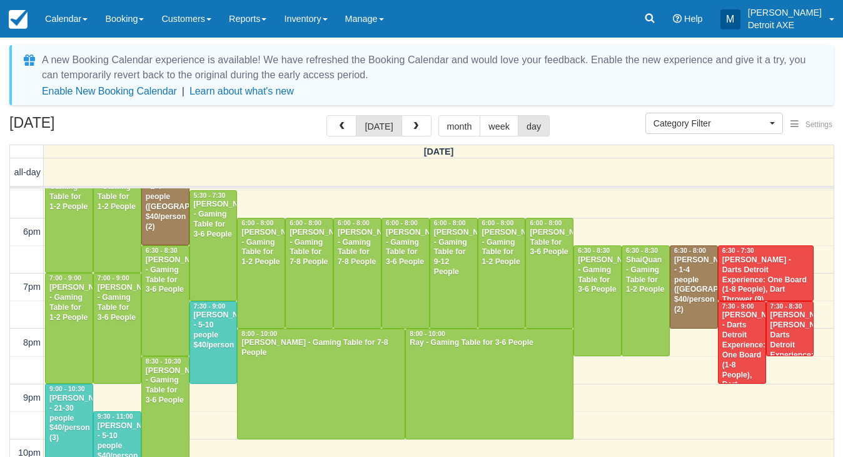
click at [230, 339] on div "[PERSON_NAME] - 5-10 people $40/person" at bounding box center [213, 330] width 41 height 40
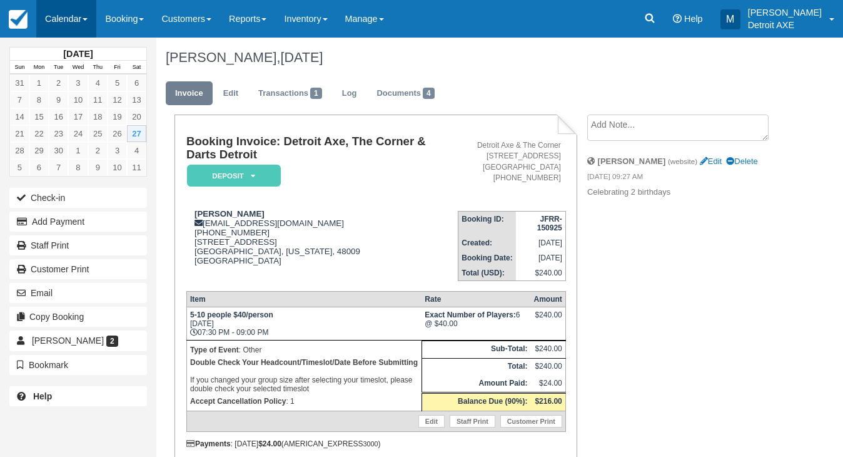
click at [76, 31] on link "Calendar" at bounding box center [66, 19] width 60 height 38
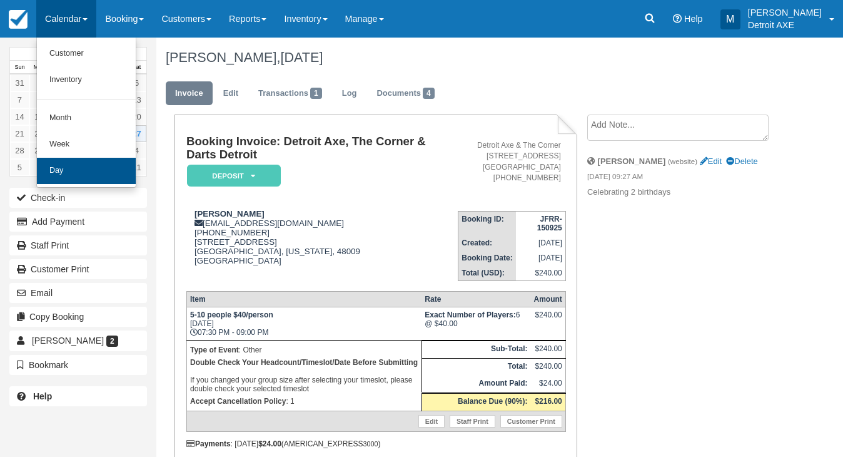
click at [121, 165] on link "Day" at bounding box center [86, 171] width 99 height 26
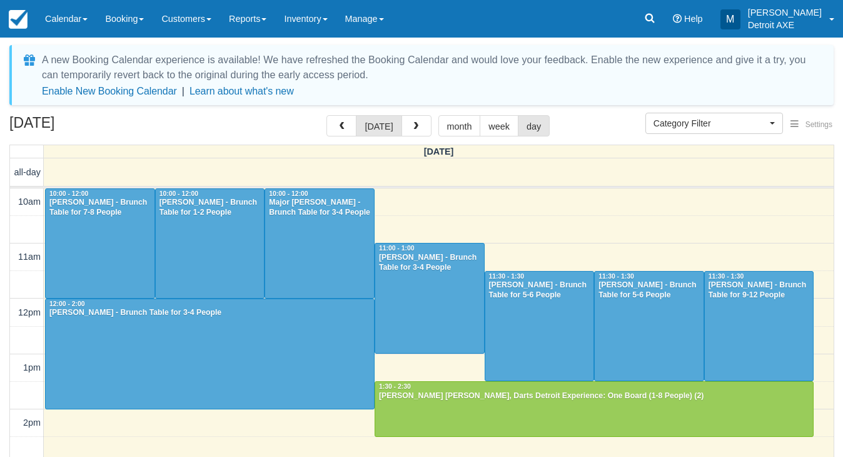
select select
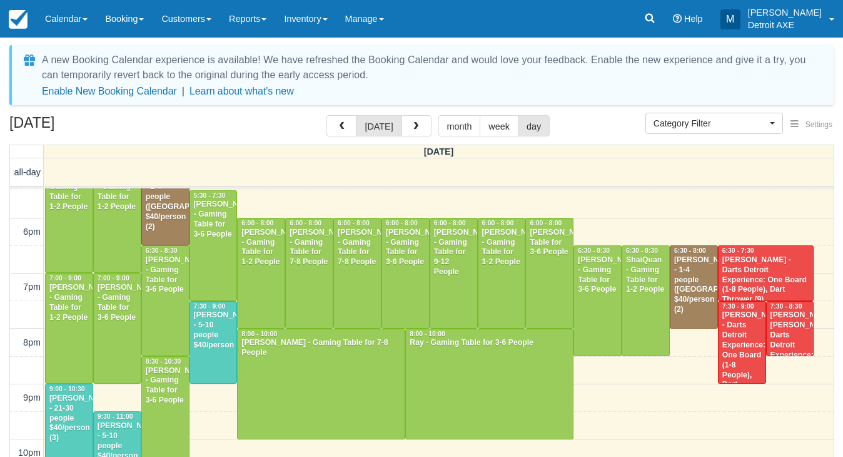
click at [754, 338] on div "[PERSON_NAME] - Darts Detroit Experience: One Board (1-8 People), Dart Thrower …" at bounding box center [742, 359] width 41 height 99
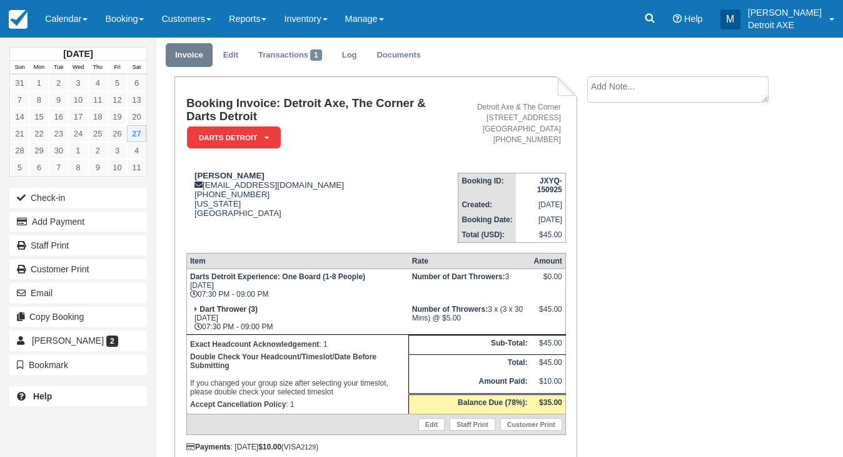
scroll to position [39, 0]
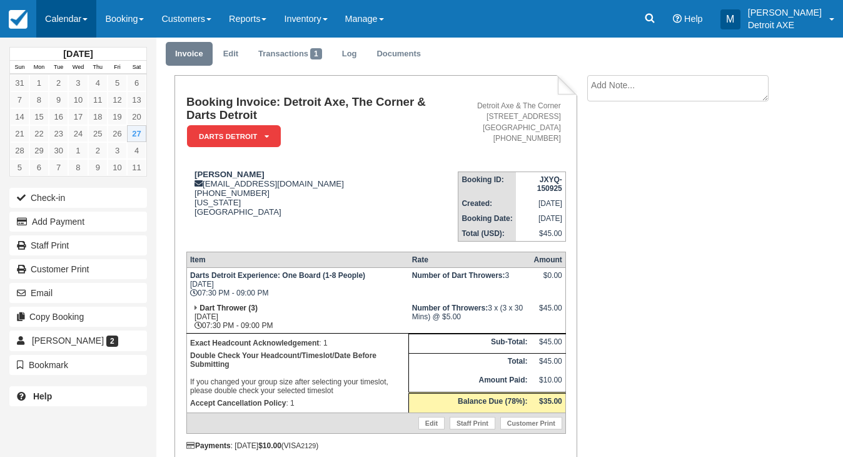
click at [83, 24] on link "Calendar" at bounding box center [66, 19] width 60 height 38
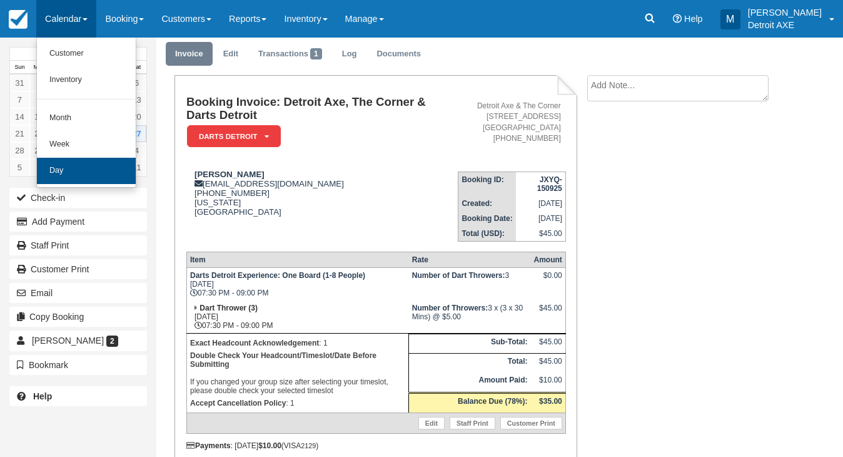
click at [121, 174] on link "Day" at bounding box center [86, 171] width 99 height 26
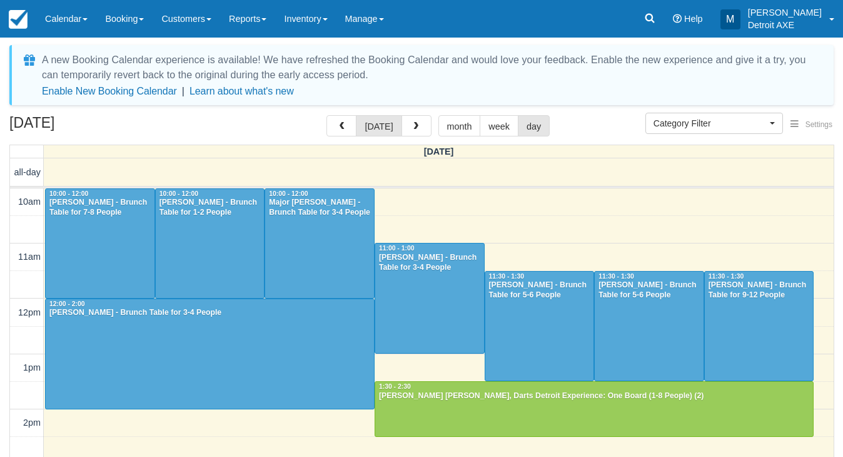
scroll to position [412, 0]
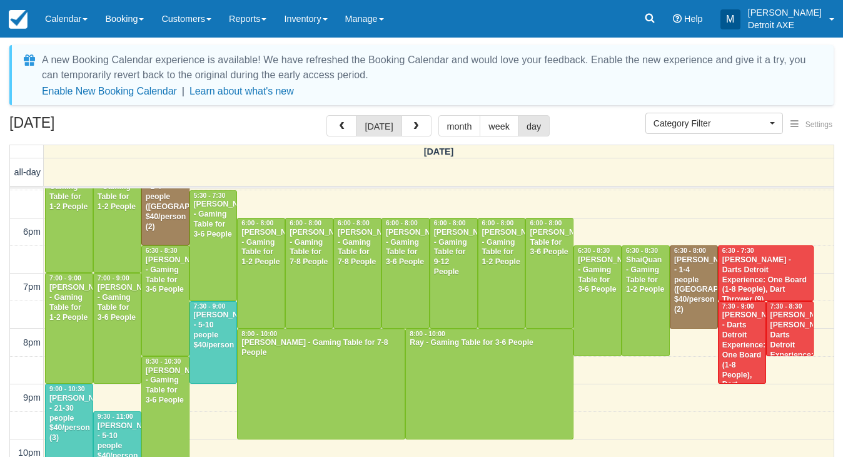
click at [592, 126] on div "[DATE] [DATE] month week day" at bounding box center [421, 128] width 824 height 27
click at [711, 121] on span "Category Filter" at bounding box center [709, 123] width 113 height 13
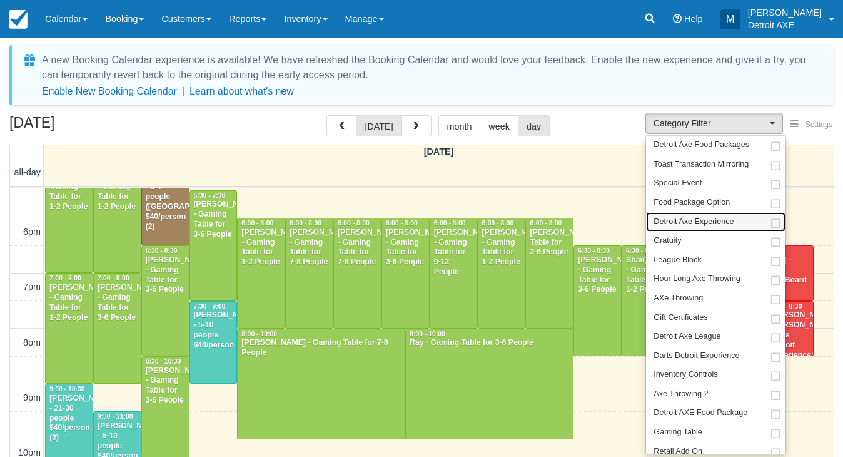
click at [732, 218] on span "Detroit Axe Experience" at bounding box center [693, 221] width 80 height 11
select select "14"
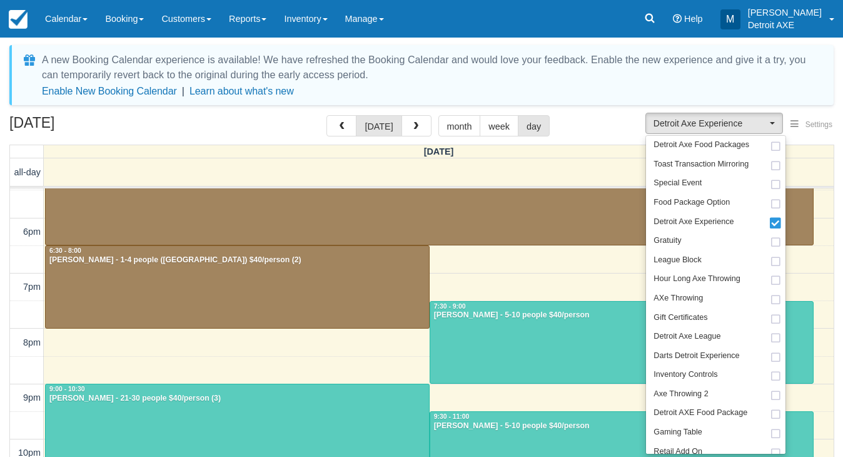
scroll to position [412, 0]
click at [603, 116] on div "September 27, 2025 today month week day" at bounding box center [421, 128] width 824 height 27
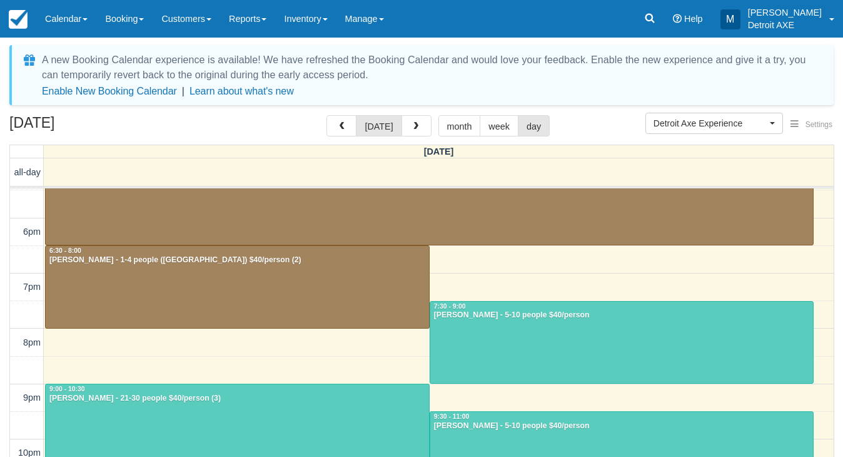
click at [500, 338] on div at bounding box center [621, 342] width 383 height 82
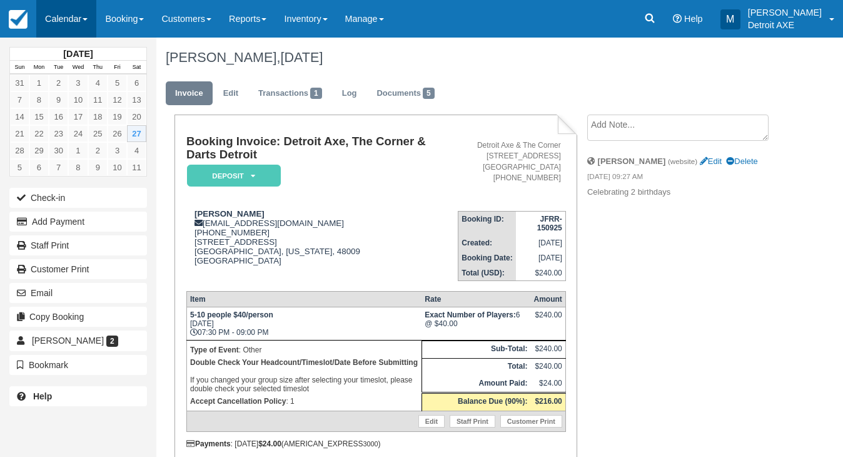
click at [90, 31] on link "Calendar" at bounding box center [66, 19] width 60 height 38
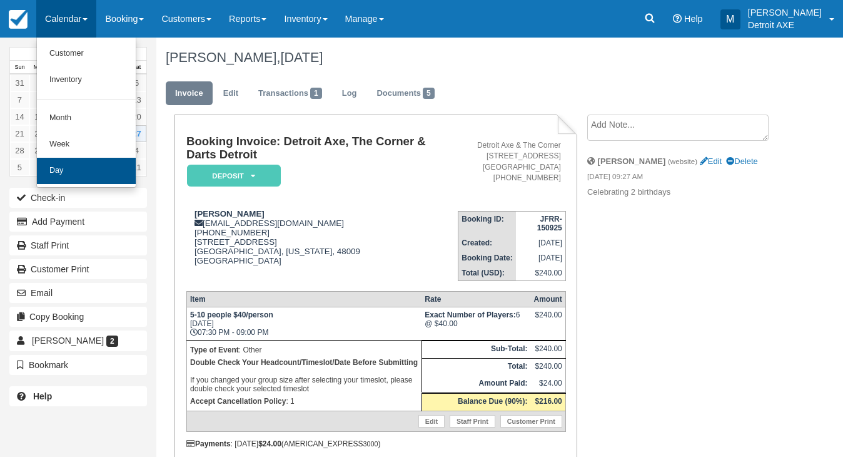
click at [110, 169] on link "Day" at bounding box center [86, 171] width 99 height 26
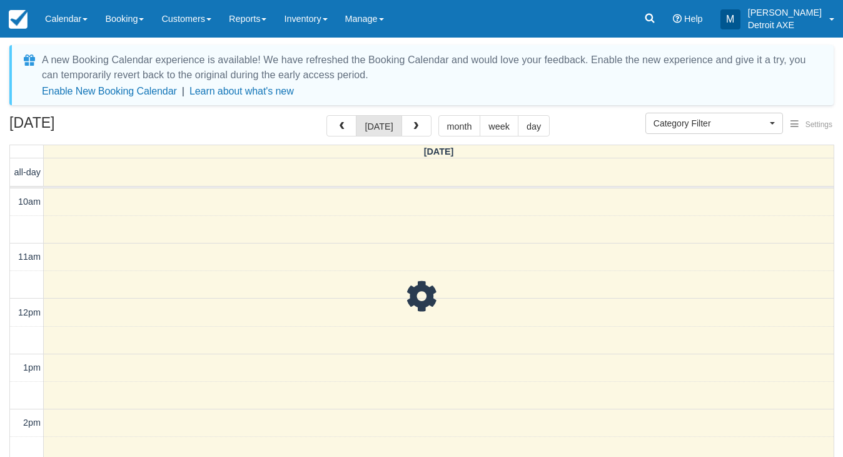
select select
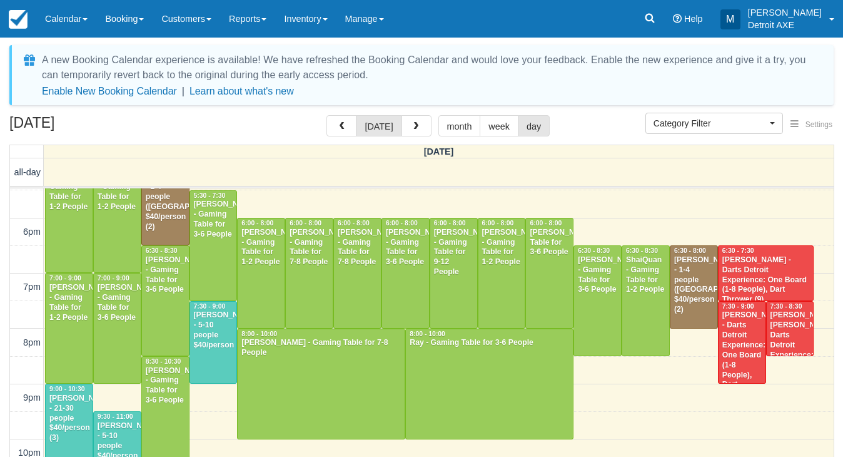
click at [56, 421] on div "[PERSON_NAME] - 21-30 people $40/person (3)" at bounding box center [69, 417] width 41 height 49
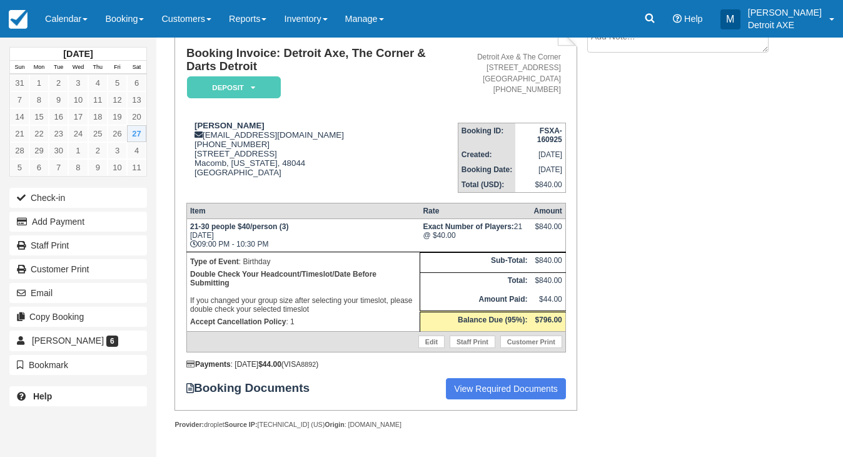
scroll to position [88, 0]
click at [66, 13] on link "Calendar" at bounding box center [66, 19] width 60 height 38
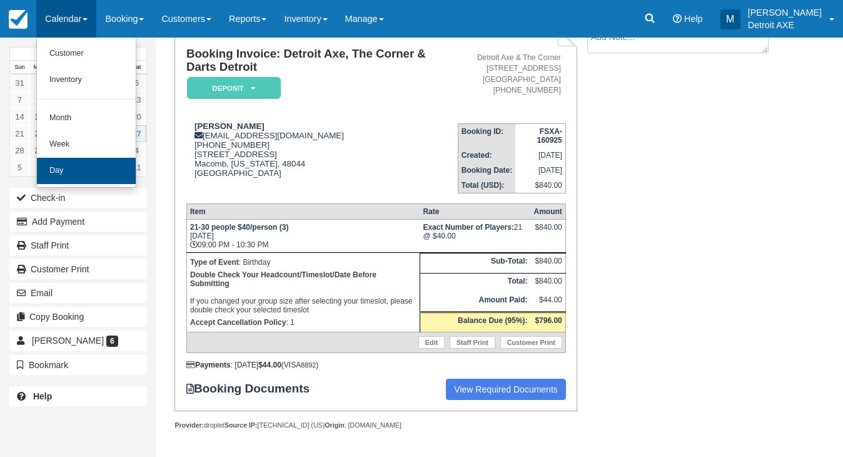
click at [91, 168] on link "Day" at bounding box center [86, 171] width 99 height 26
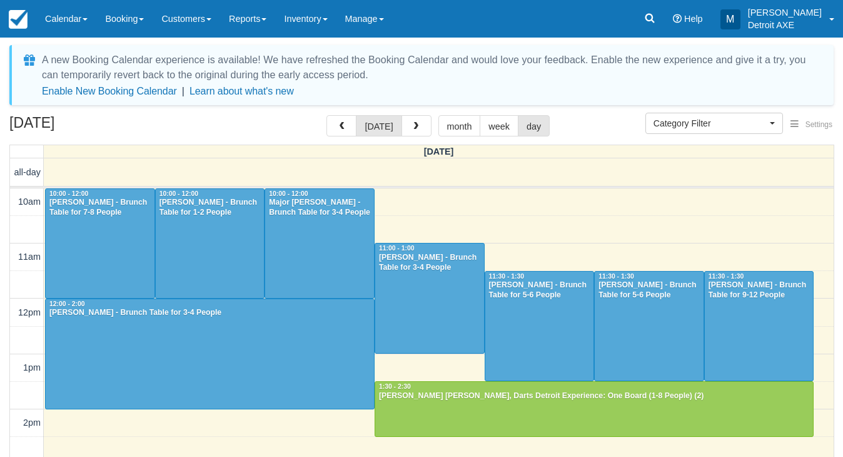
select select
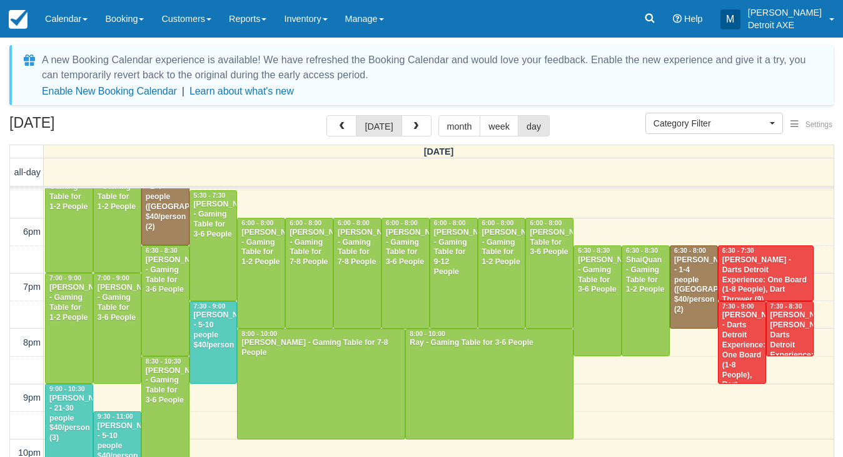
click at [60, 410] on div "[PERSON_NAME] - 21-30 people $40/person (3)" at bounding box center [69, 417] width 41 height 49
